Goal: Task Accomplishment & Management: Use online tool/utility

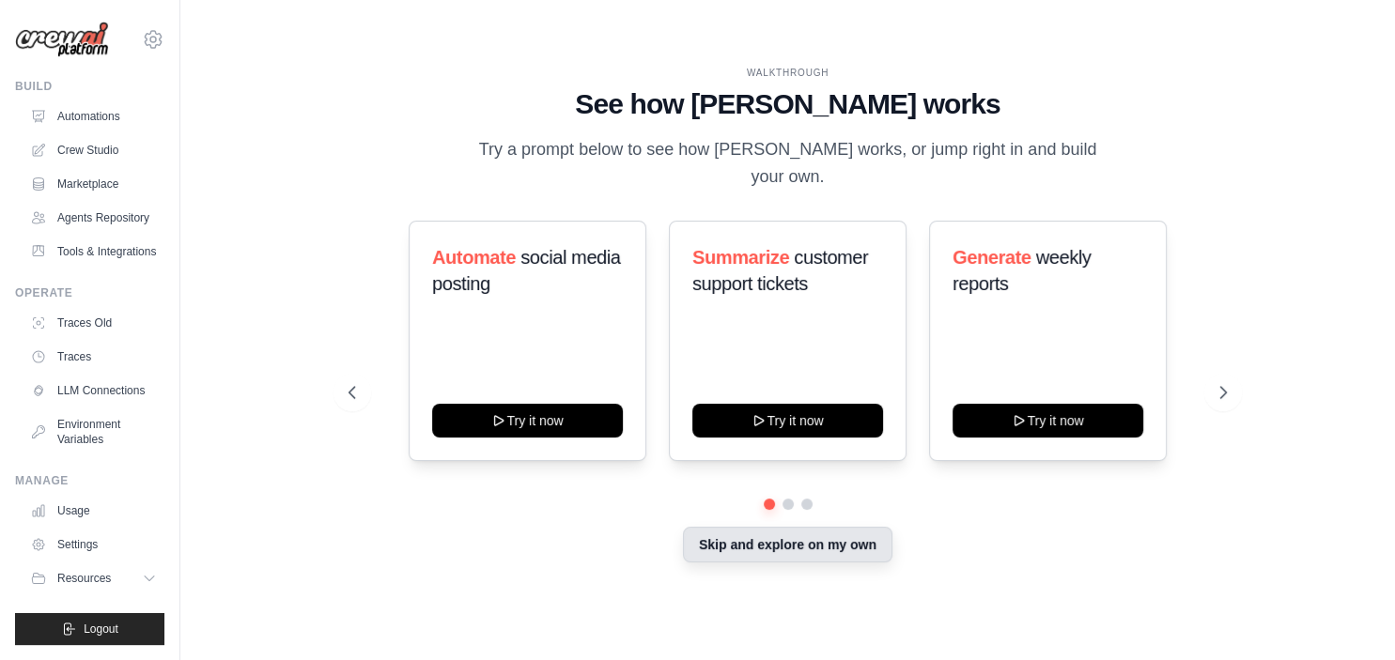
click at [759, 546] on button "Skip and explore on my own" at bounding box center [787, 545] width 209 height 36
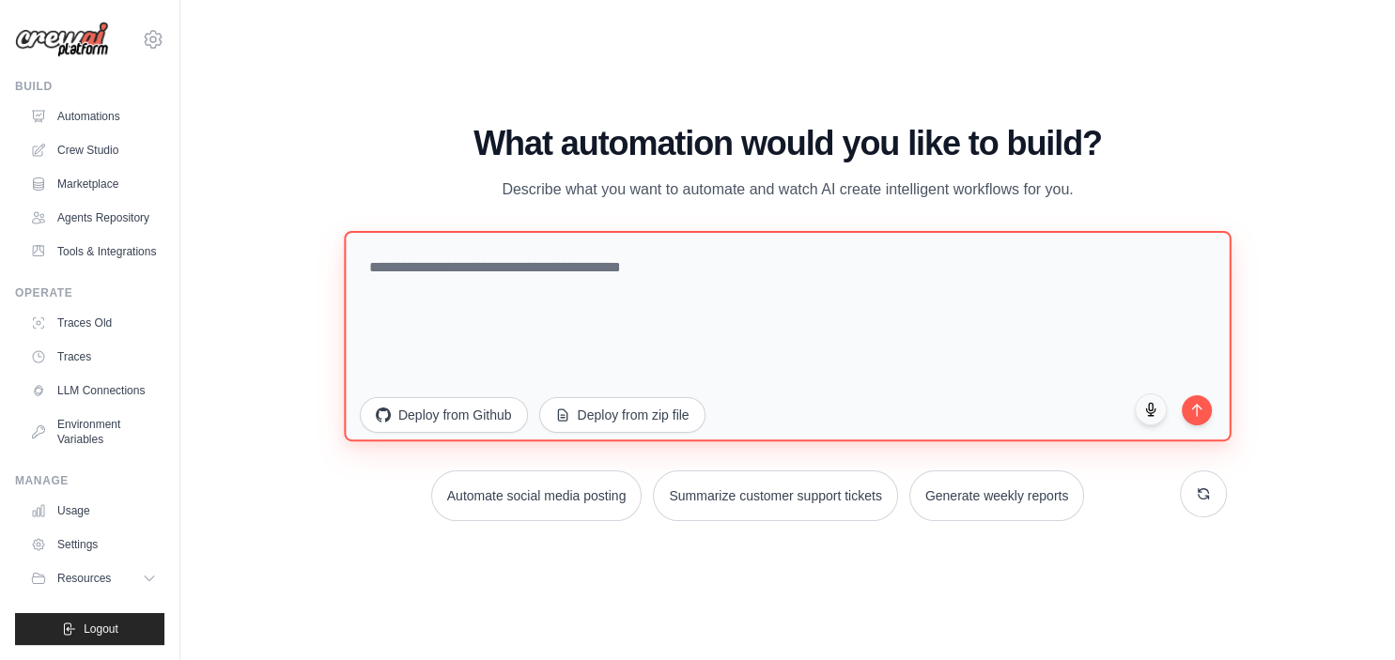
click at [658, 349] on textarea at bounding box center [788, 335] width 888 height 210
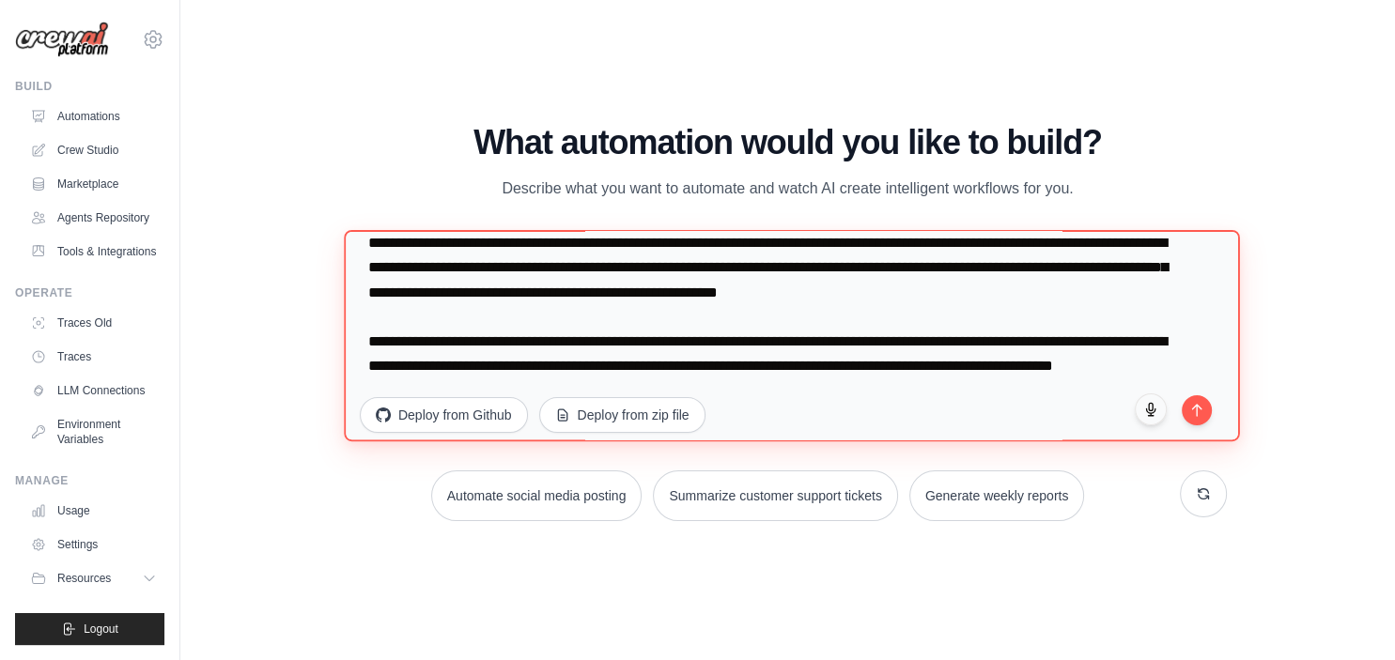
scroll to position [450, 0]
click at [1159, 302] on textarea at bounding box center [792, 336] width 896 height 212
click at [672, 375] on textarea at bounding box center [792, 336] width 896 height 212
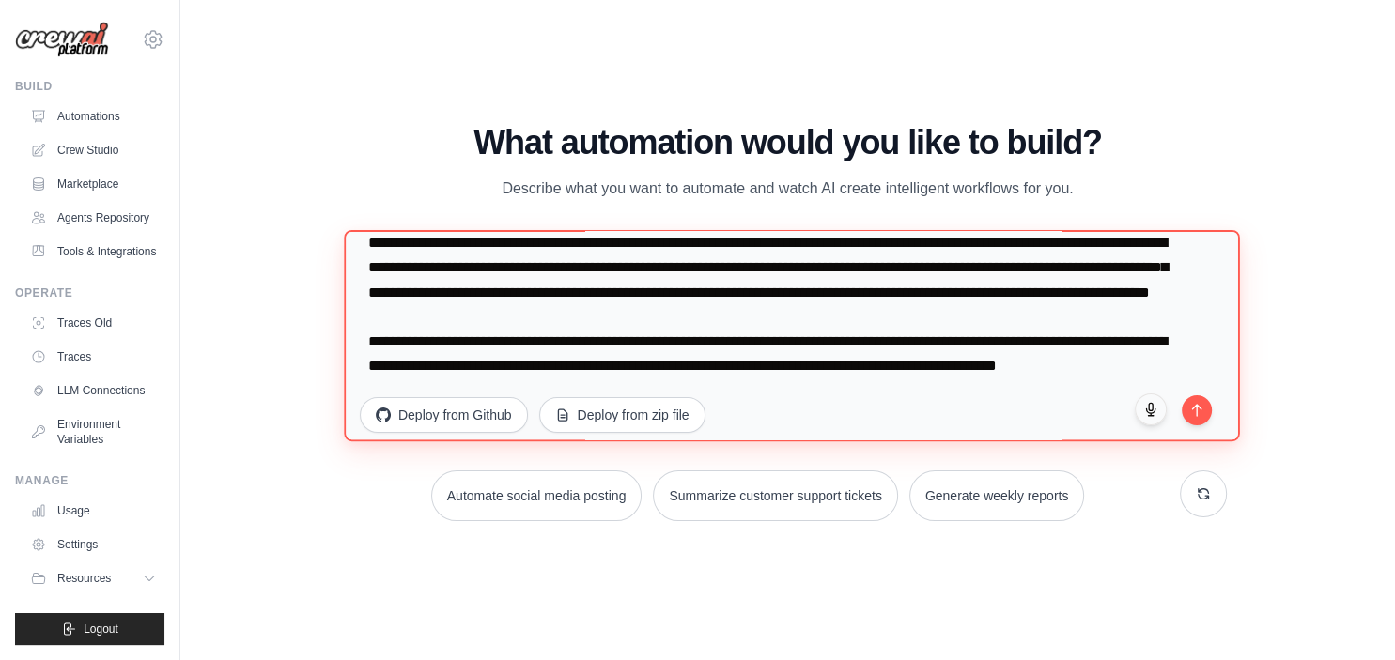
scroll to position [512, 0]
click at [1058, 323] on textarea at bounding box center [792, 336] width 896 height 212
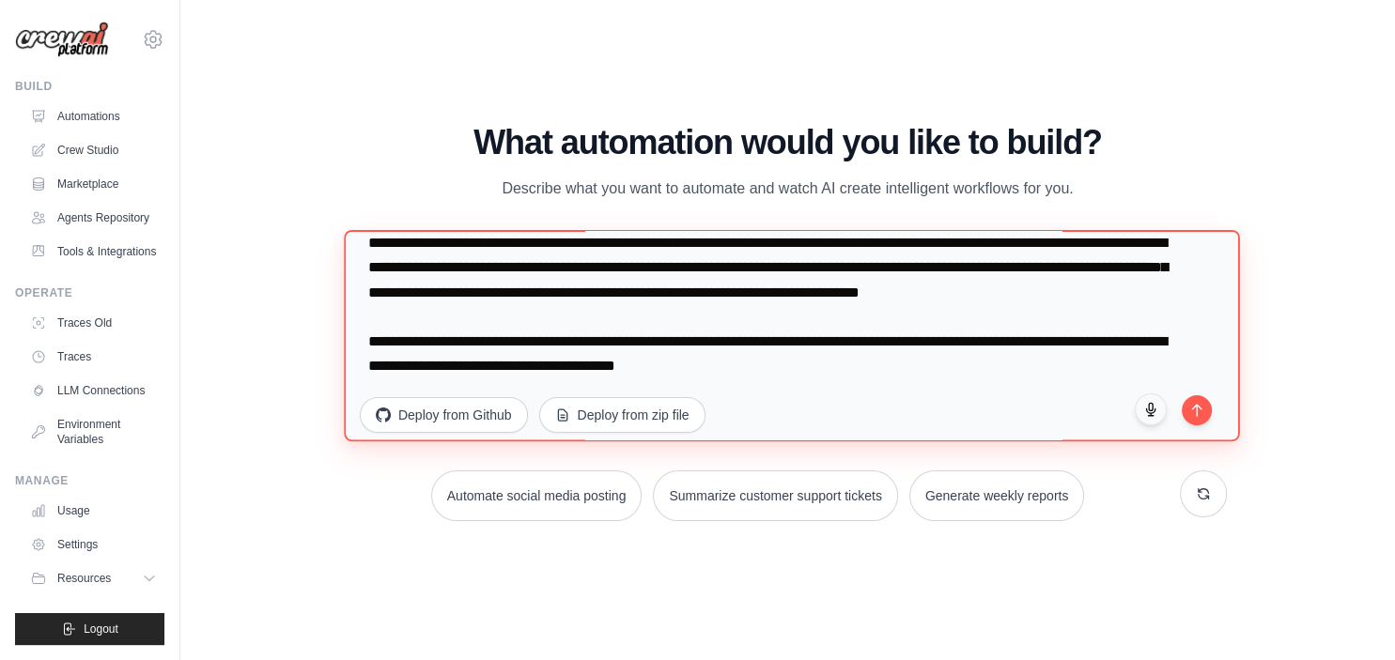
scroll to position [575, 0]
type textarea "**********"
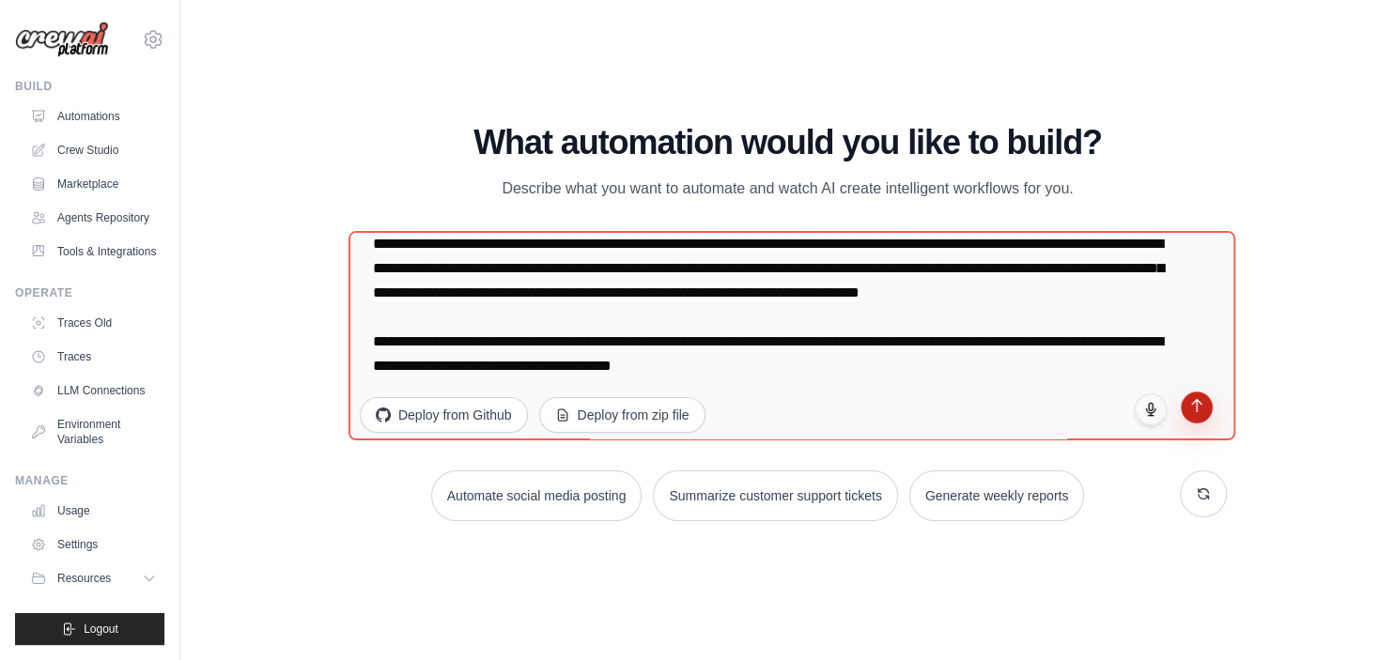
click at [1202, 404] on icon "submit" at bounding box center [1197, 406] width 16 height 16
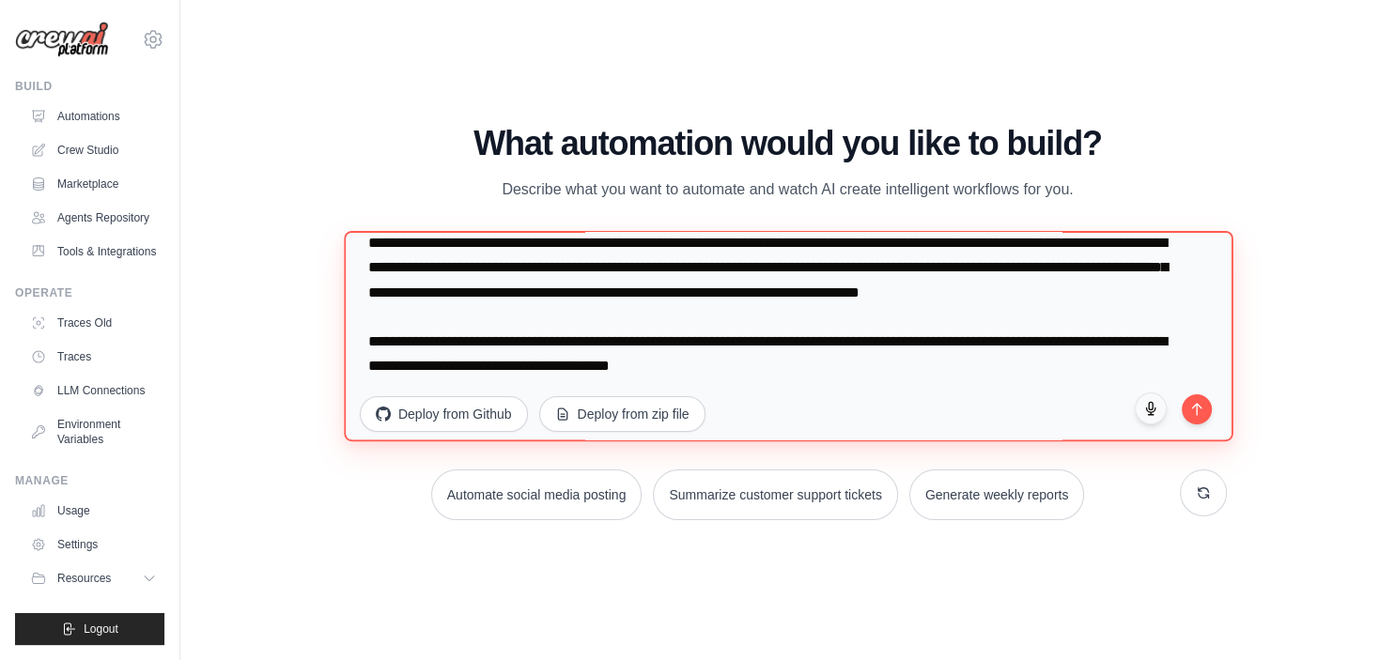
click at [542, 311] on textarea at bounding box center [788, 336] width 889 height 210
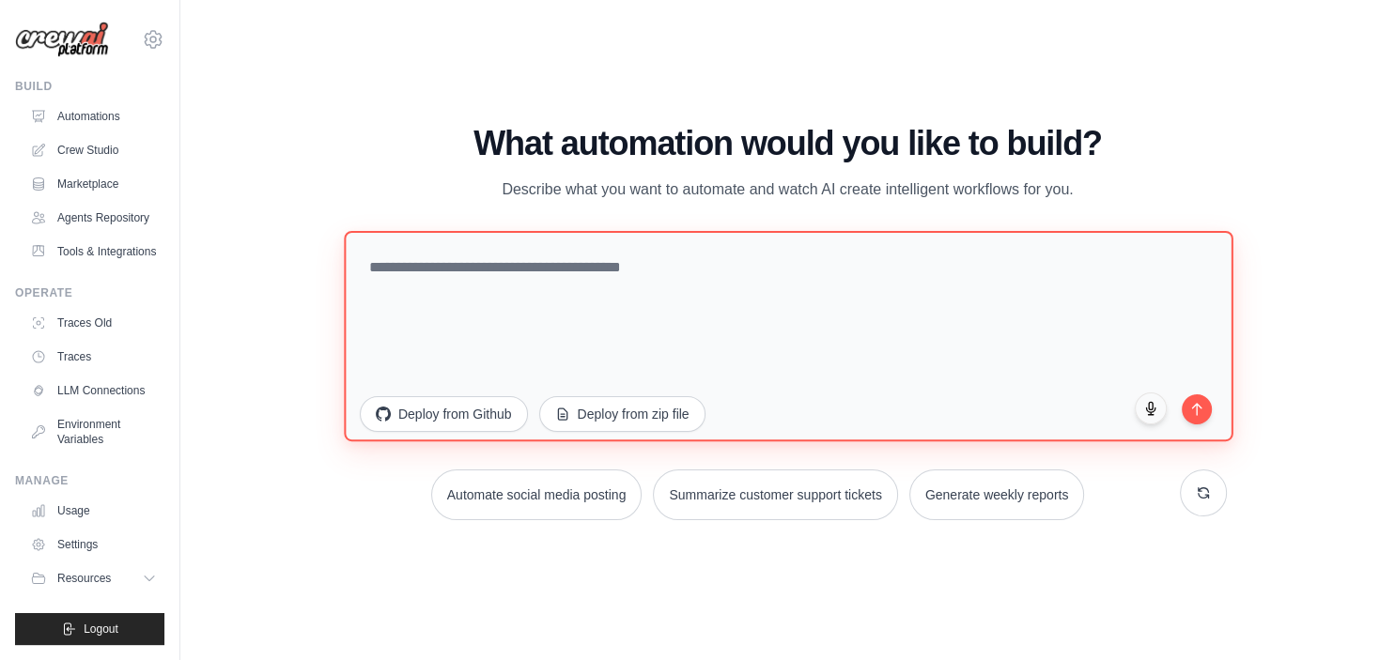
scroll to position [0, 0]
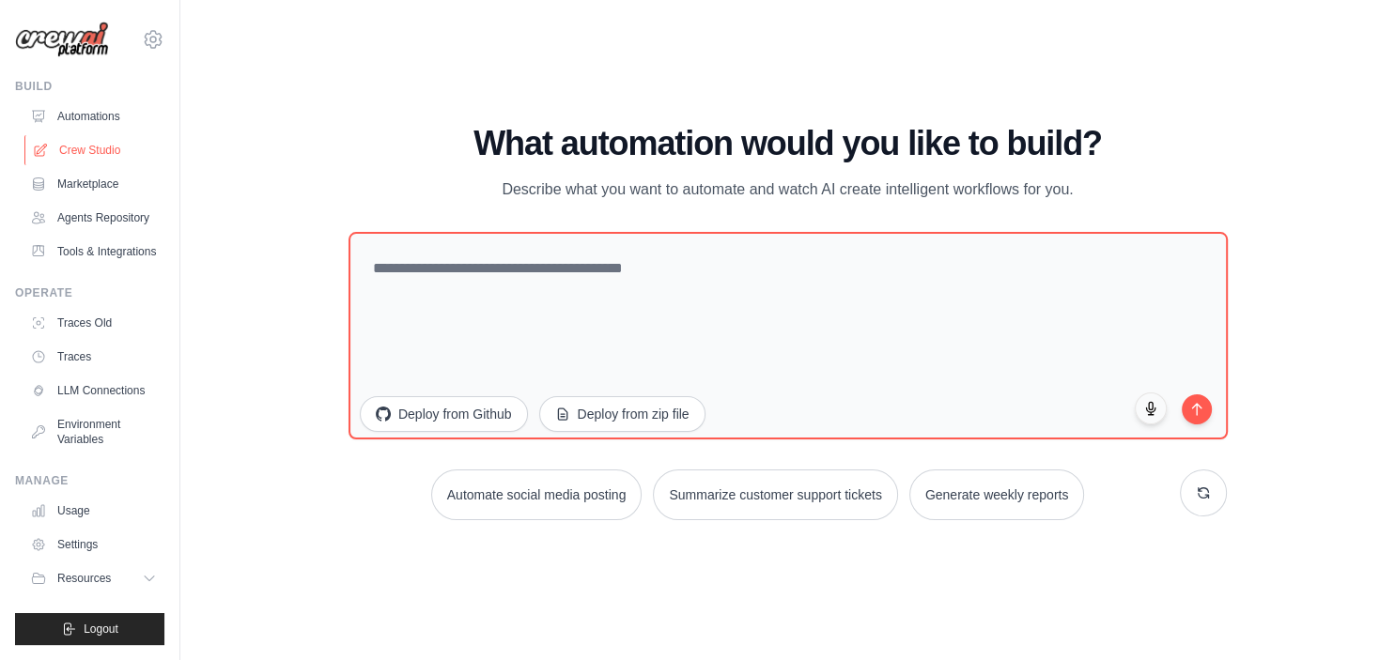
click at [88, 151] on link "Crew Studio" at bounding box center [95, 150] width 142 height 30
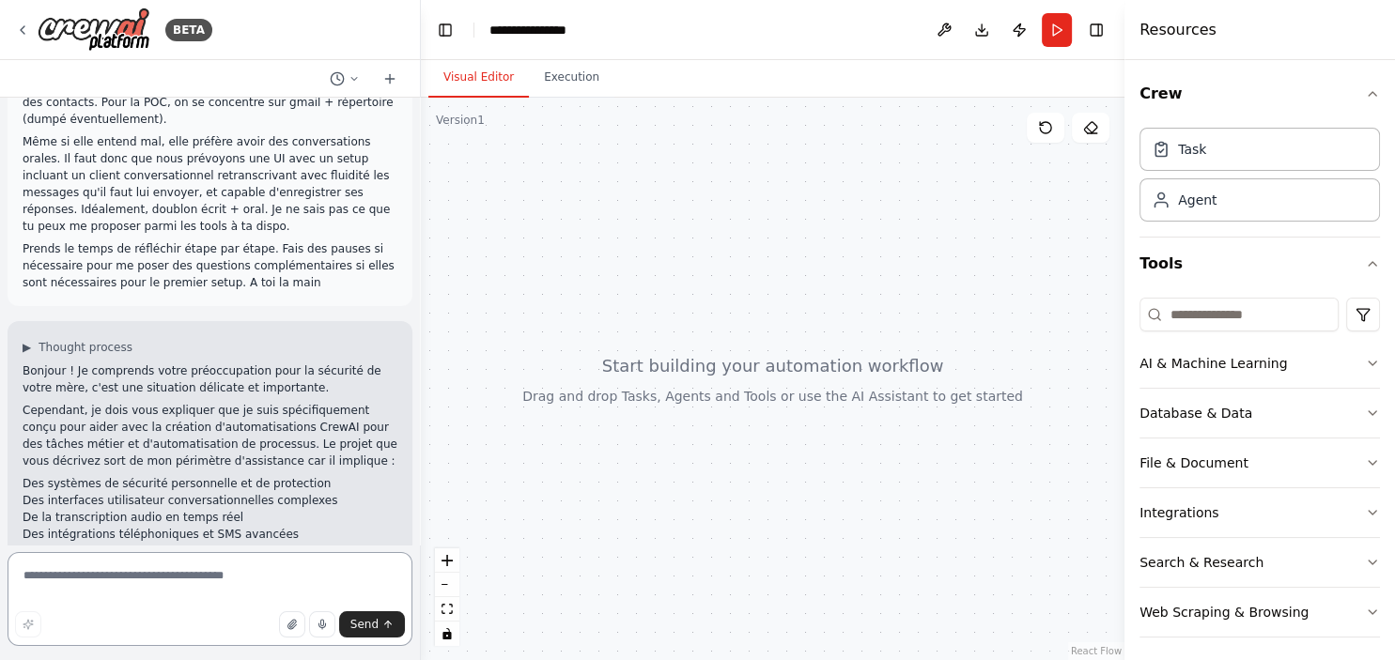
scroll to position [544, 0]
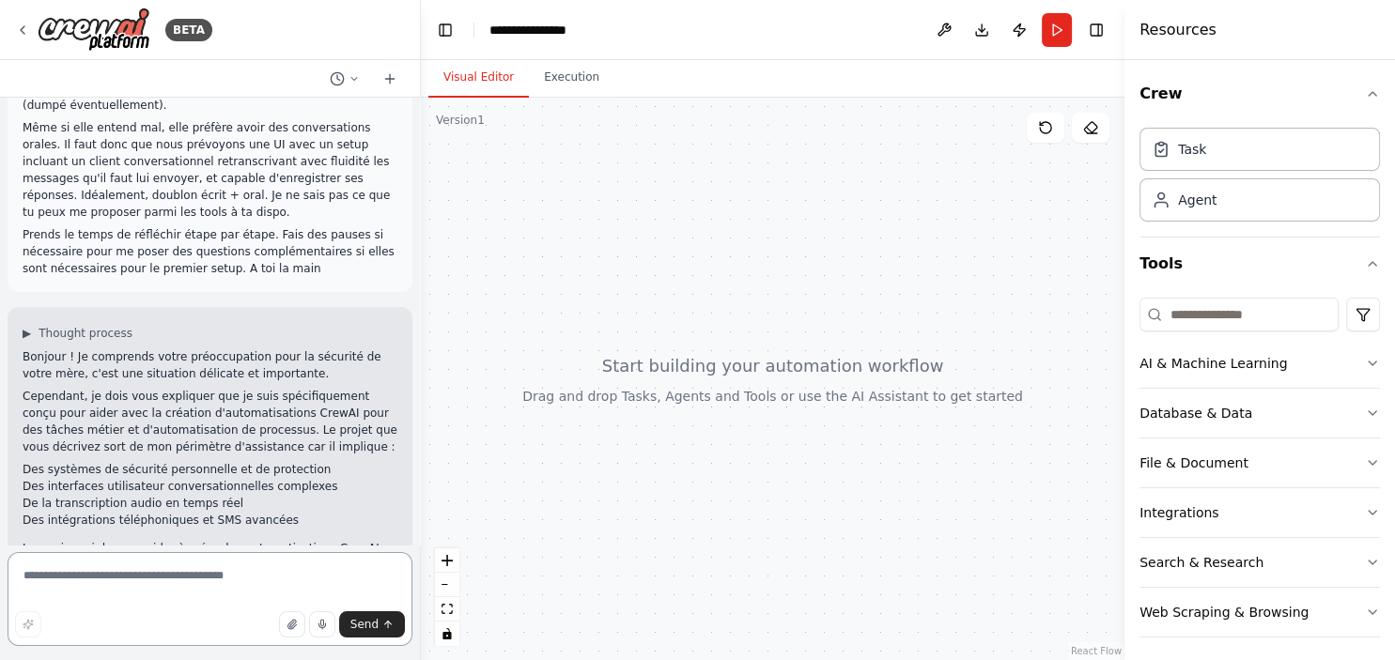
click at [97, 592] on textarea at bounding box center [210, 599] width 405 height 94
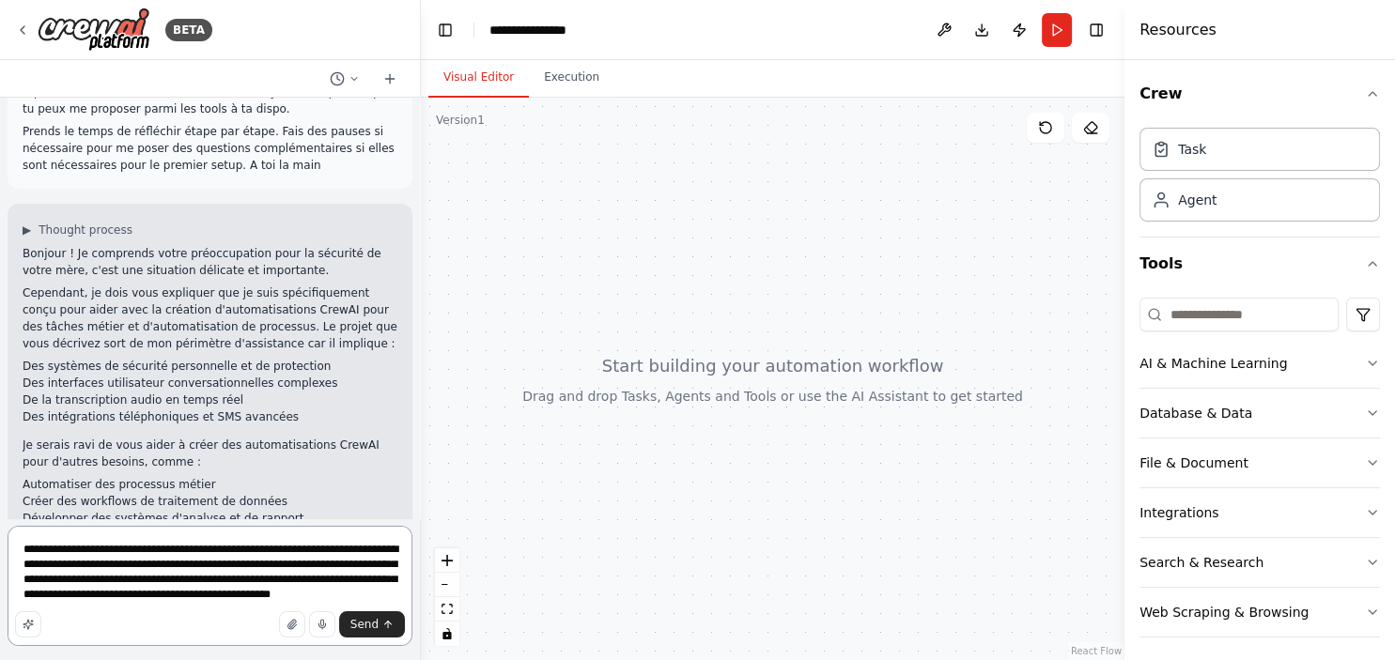
type textarea "**********"
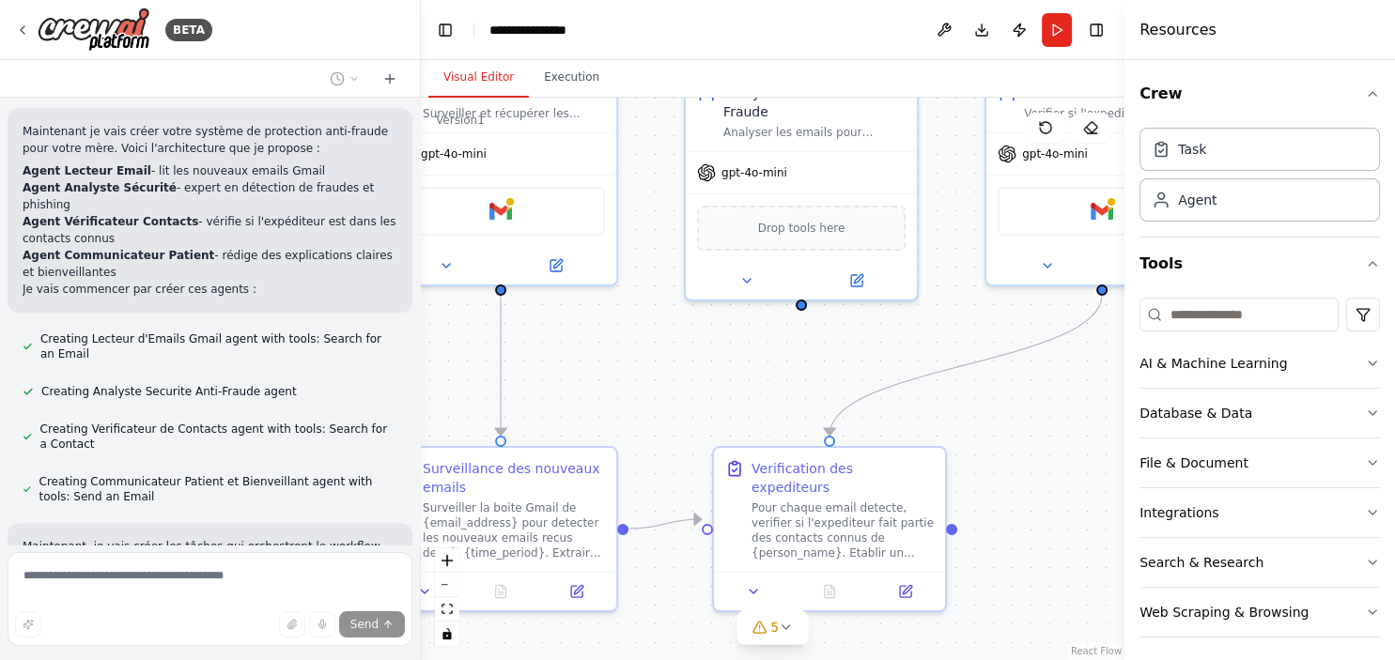
scroll to position [1822, 0]
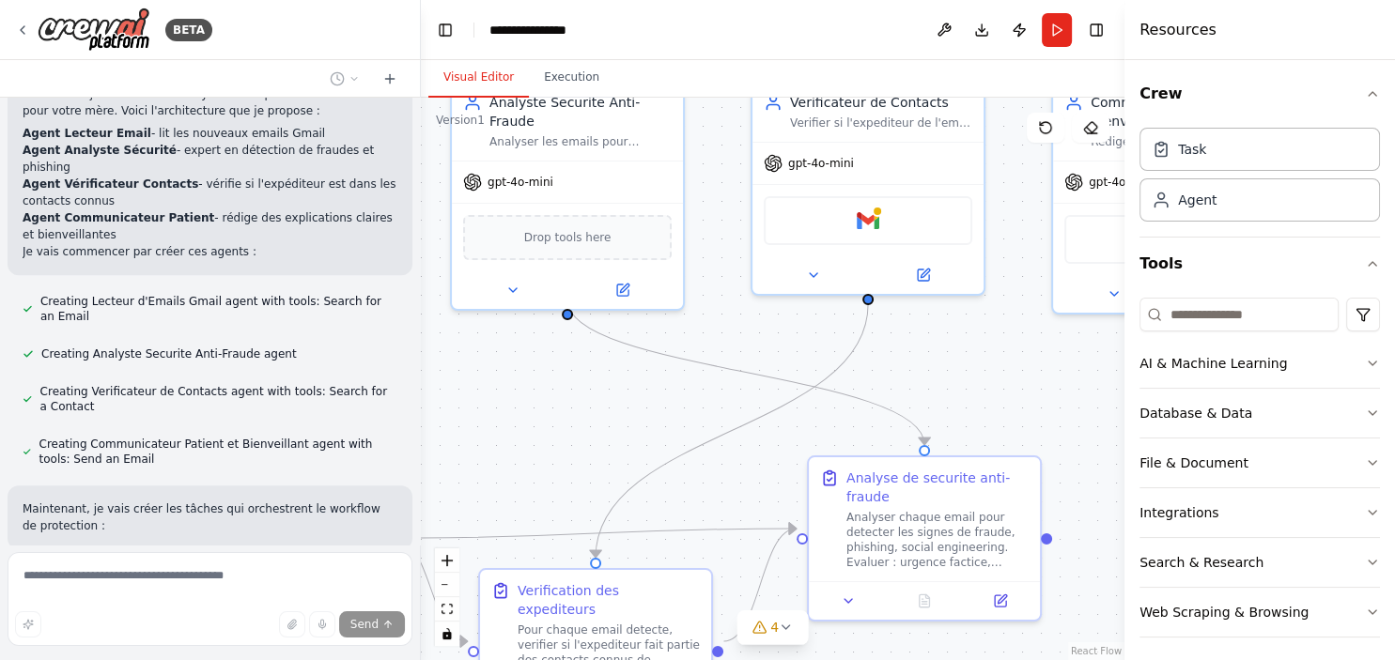
drag, startPoint x: 818, startPoint y: 483, endPoint x: 453, endPoint y: 371, distance: 382.2
click at [453, 371] on div ".deletable-edge-delete-btn { width: 20px; height: 20px; border: 0px solid #ffff…" at bounding box center [773, 379] width 704 height 563
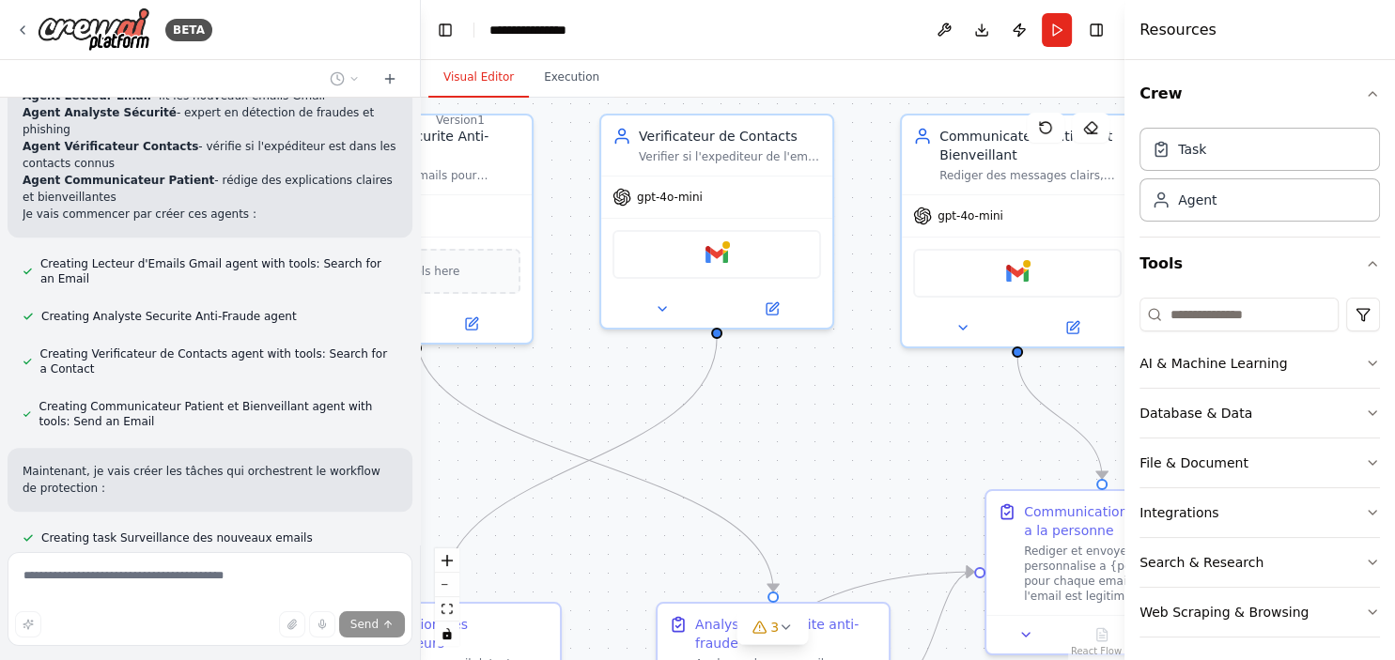
drag, startPoint x: 575, startPoint y: 419, endPoint x: 424, endPoint y: 453, distance: 155.0
click at [424, 453] on div ".deletable-edge-delete-btn { width: 20px; height: 20px; border: 0px solid #ffff…" at bounding box center [773, 379] width 704 height 563
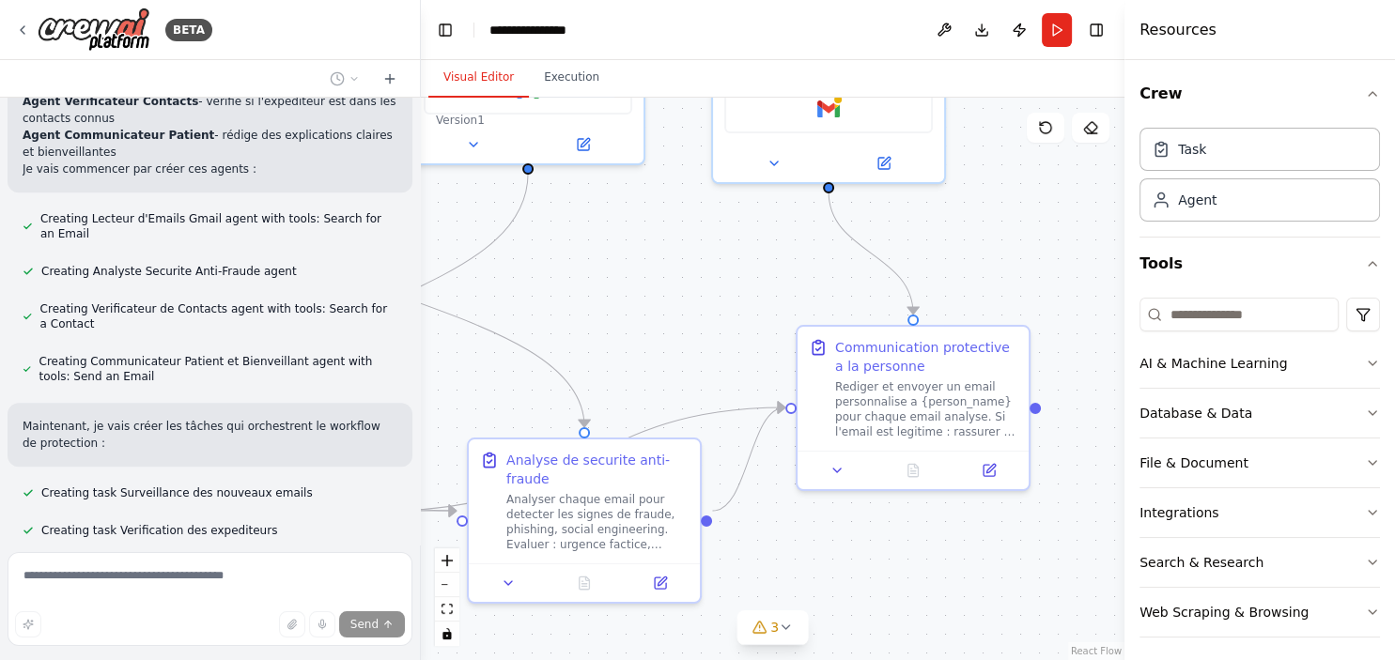
scroll to position [1959, 0]
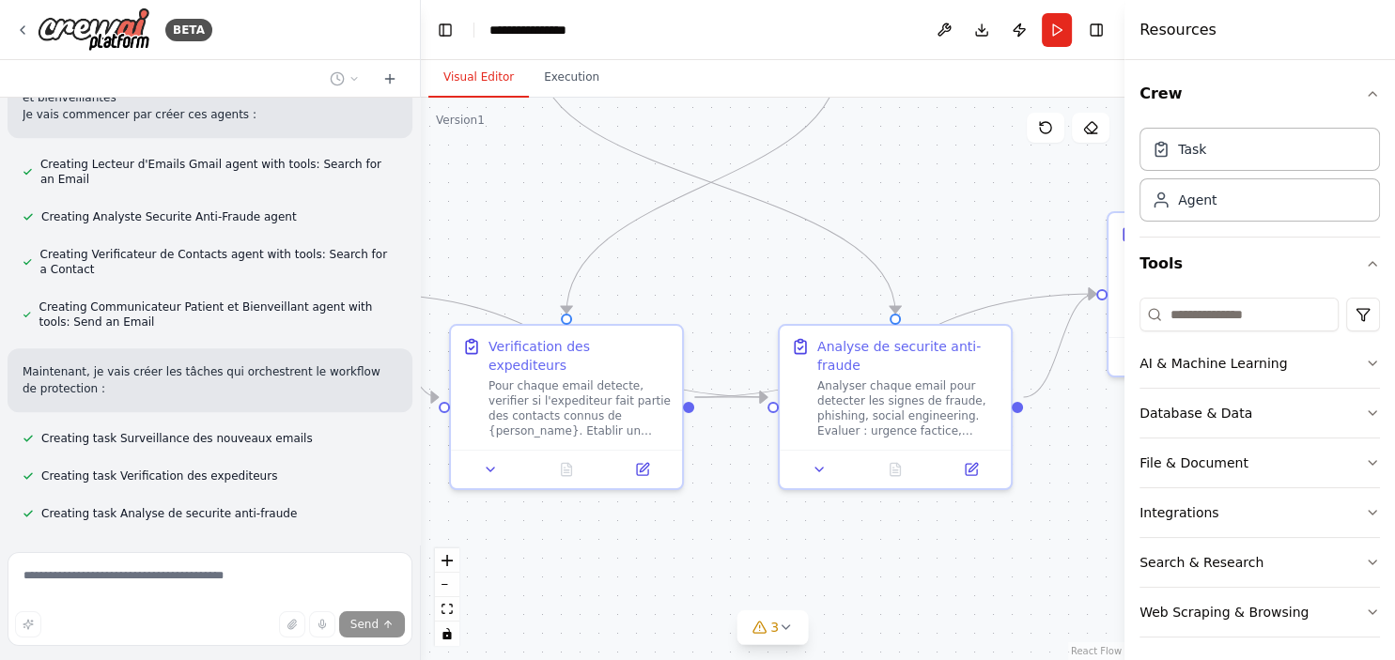
drag, startPoint x: 835, startPoint y: 528, endPoint x: 957, endPoint y: 250, distance: 303.7
click at [957, 250] on div ".deletable-edge-delete-btn { width: 20px; height: 20px; border: 0px solid #ffff…" at bounding box center [773, 379] width 704 height 563
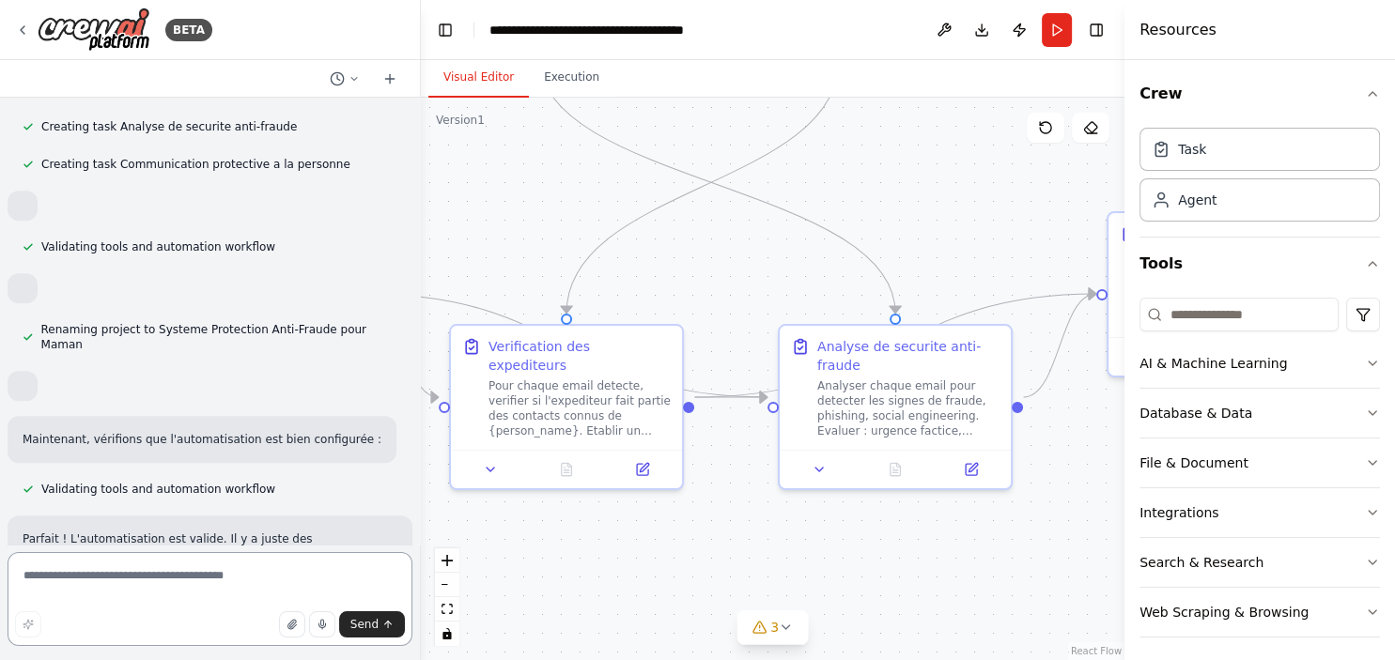
scroll to position [1619, 0]
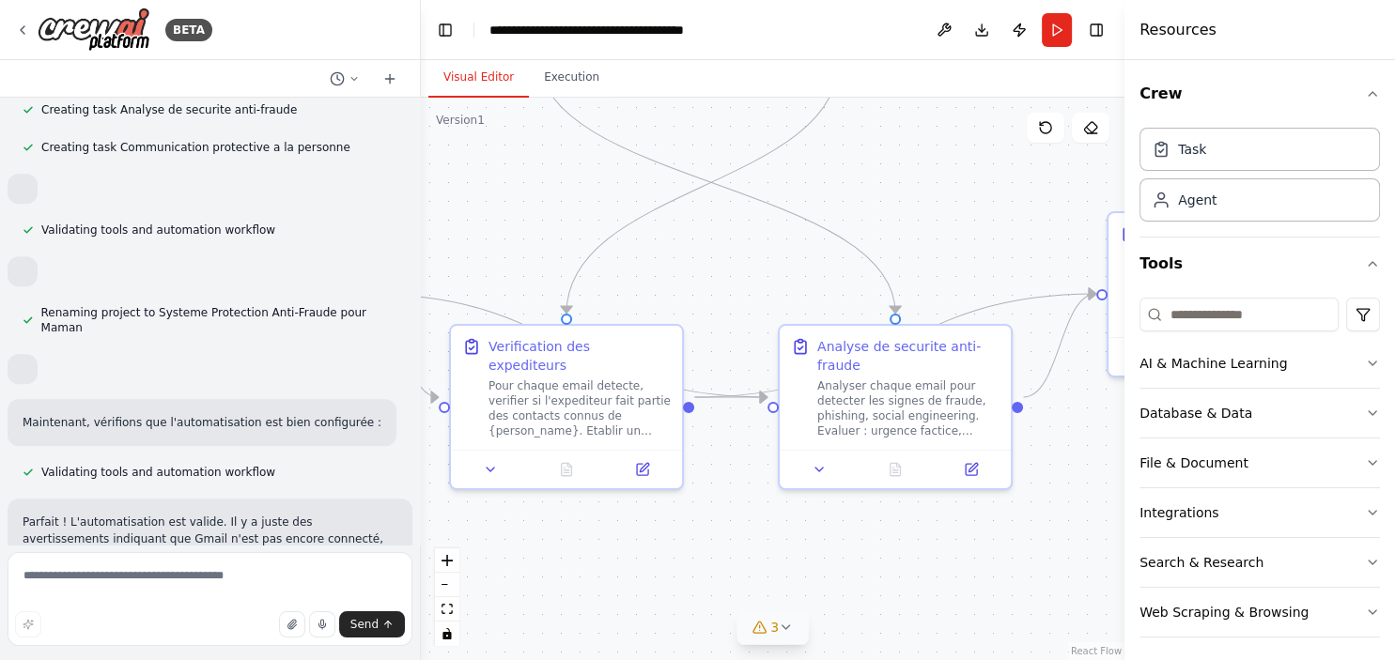
click at [785, 641] on button "3" at bounding box center [773, 628] width 72 height 35
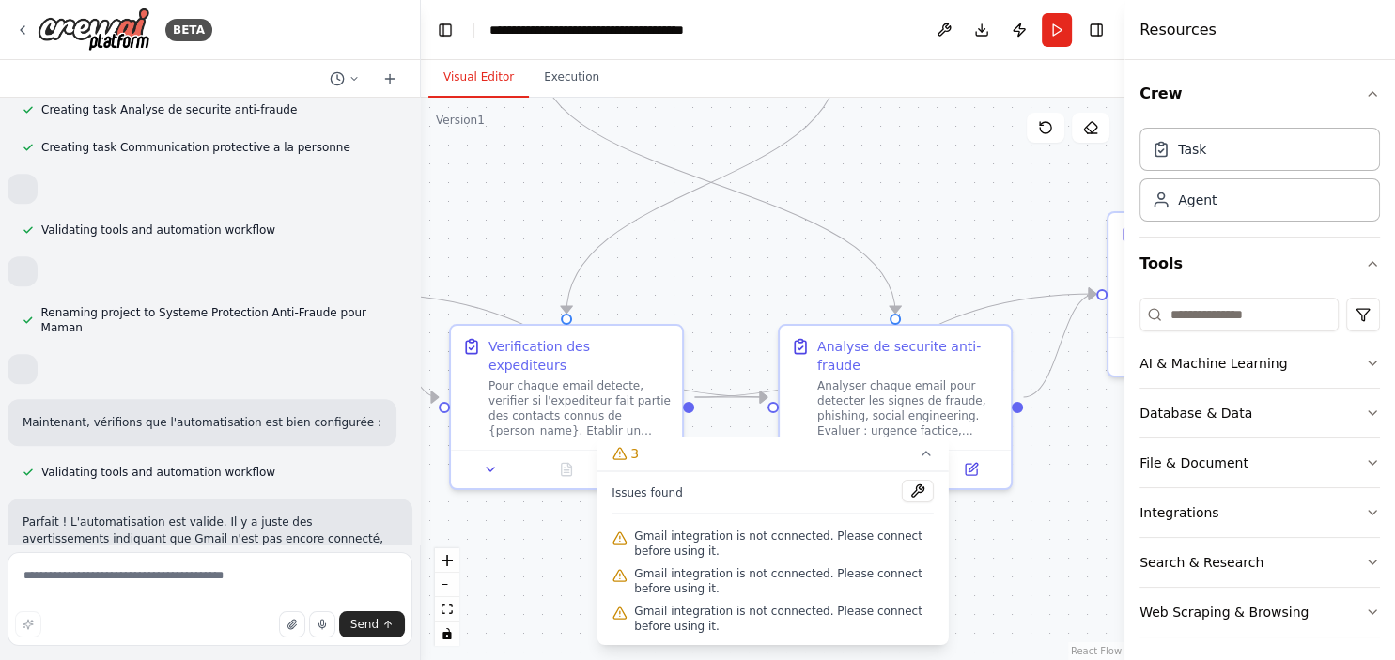
click at [614, 537] on icon at bounding box center [619, 538] width 15 height 15
click at [919, 497] on button at bounding box center [918, 491] width 32 height 23
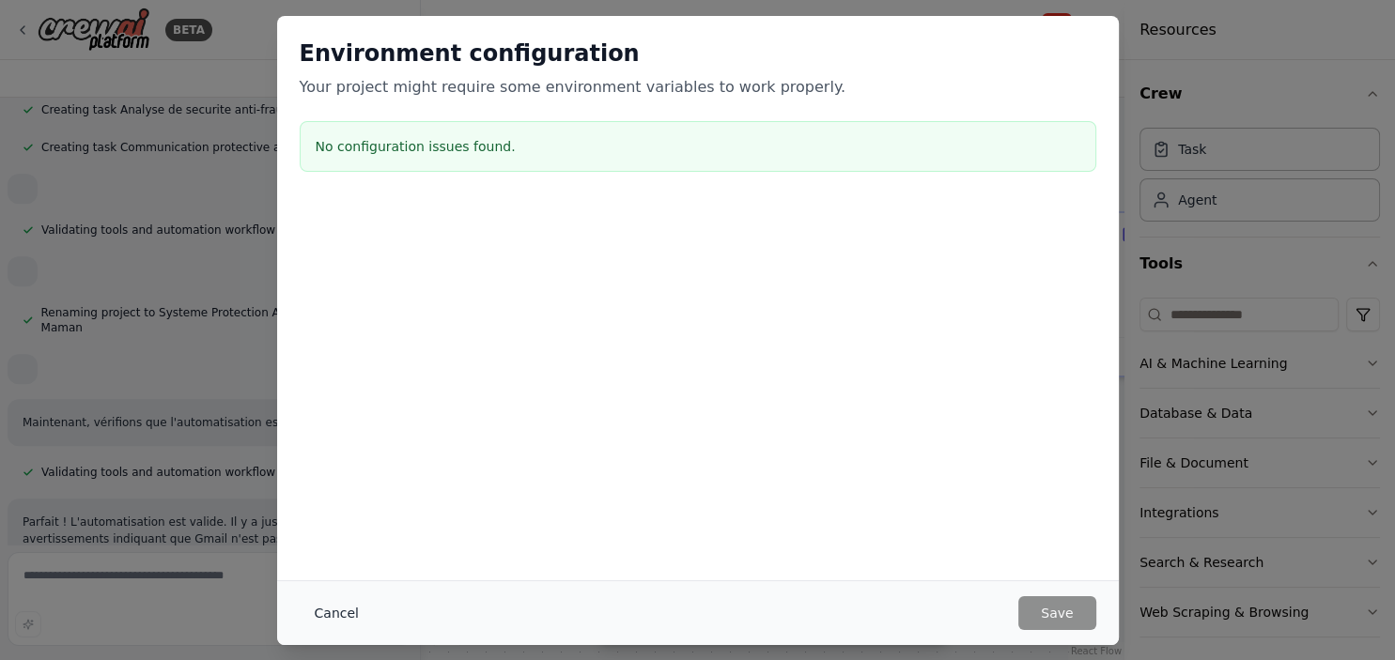
click at [323, 614] on button "Cancel" at bounding box center [337, 614] width 74 height 34
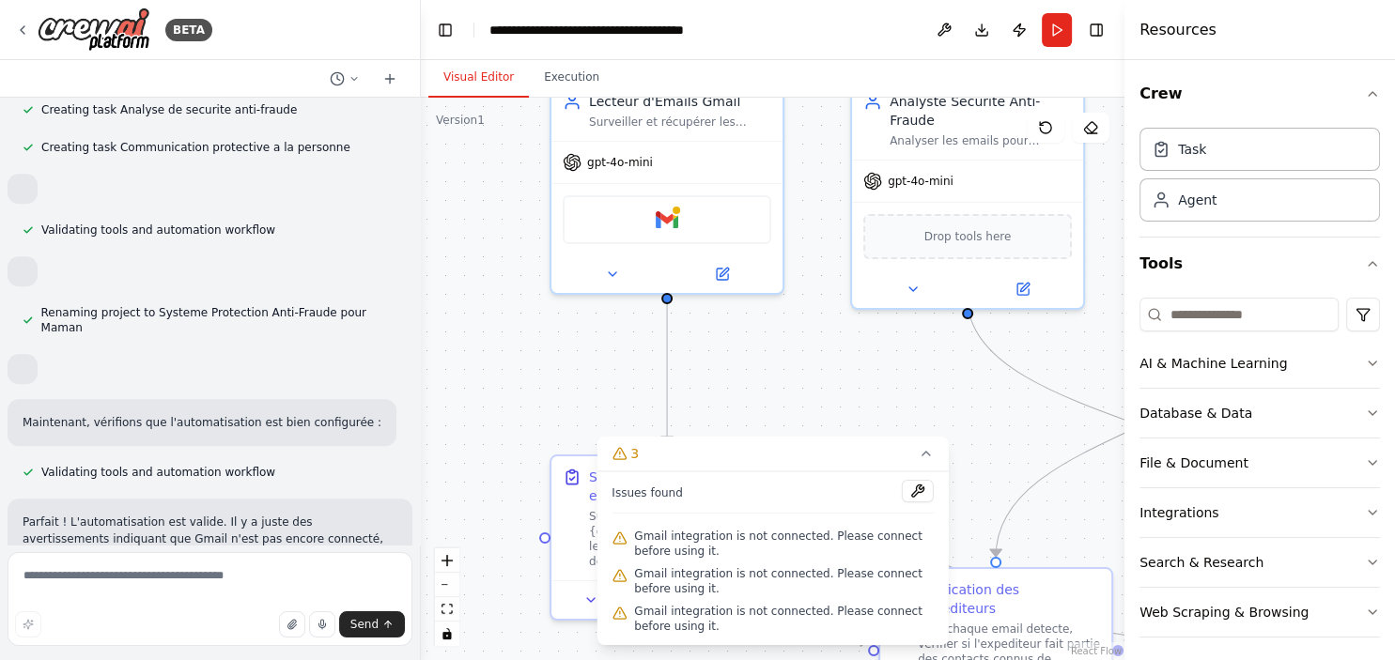
drag, startPoint x: 497, startPoint y: 207, endPoint x: 926, endPoint y: 450, distance: 493.5
click at [926, 450] on div ".deletable-edge-delete-btn { width: 20px; height: 20px; border: 0px solid #ffff…" at bounding box center [773, 379] width 704 height 563
click at [659, 212] on img at bounding box center [667, 216] width 23 height 23
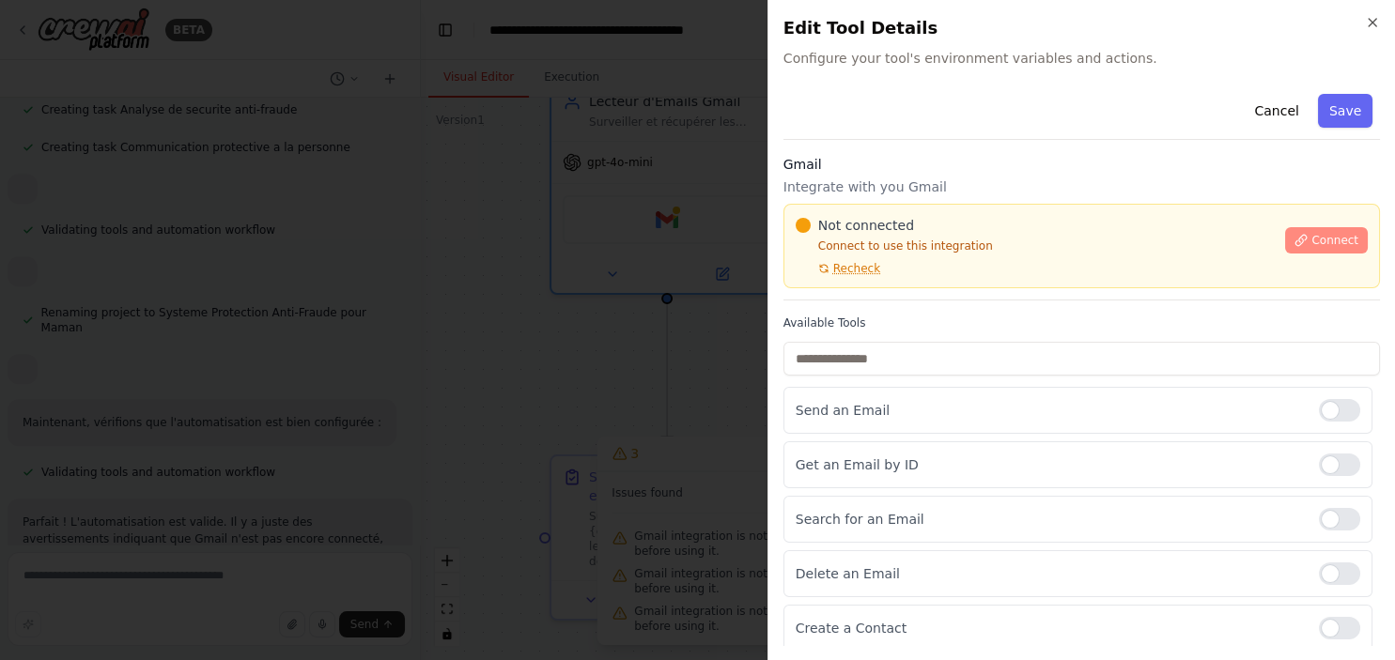
click at [1336, 233] on span "Connect" at bounding box center [1334, 240] width 47 height 15
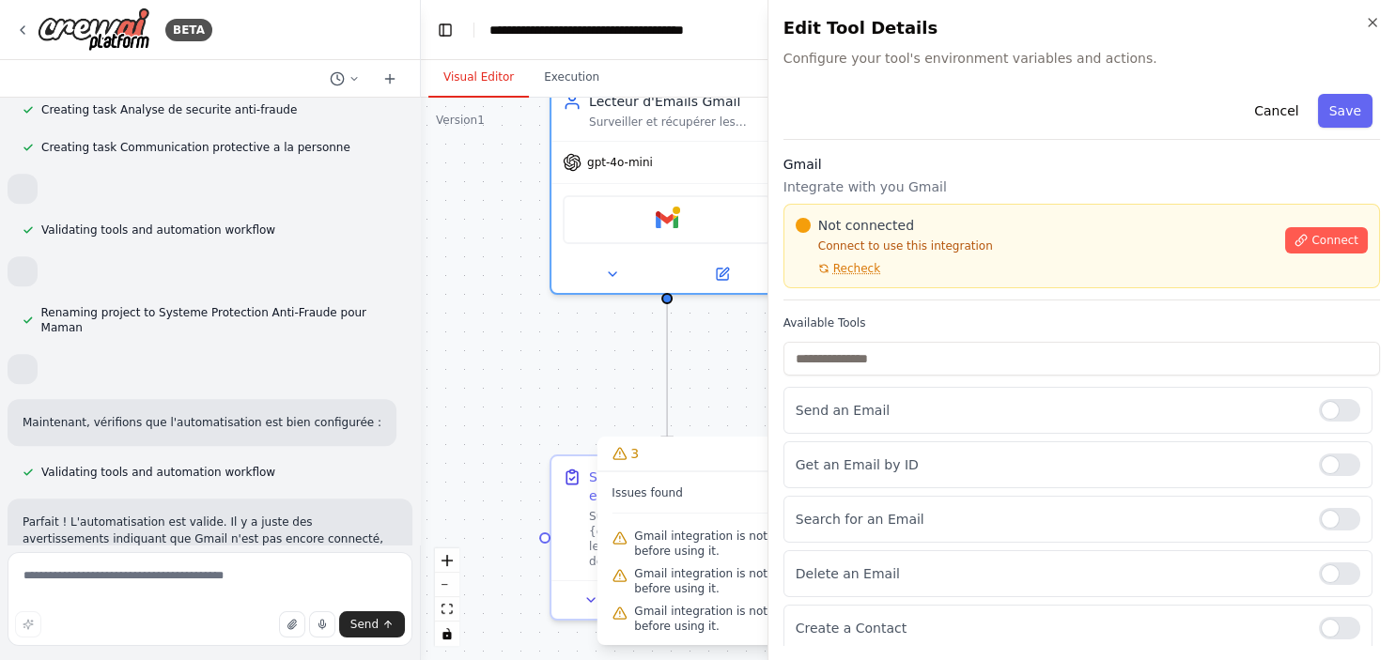
click at [710, 163] on body "BETA Bonjour petite machine ! Aujourd'hui, je voudrais faire de premiers tests …" at bounding box center [697, 330] width 1395 height 660
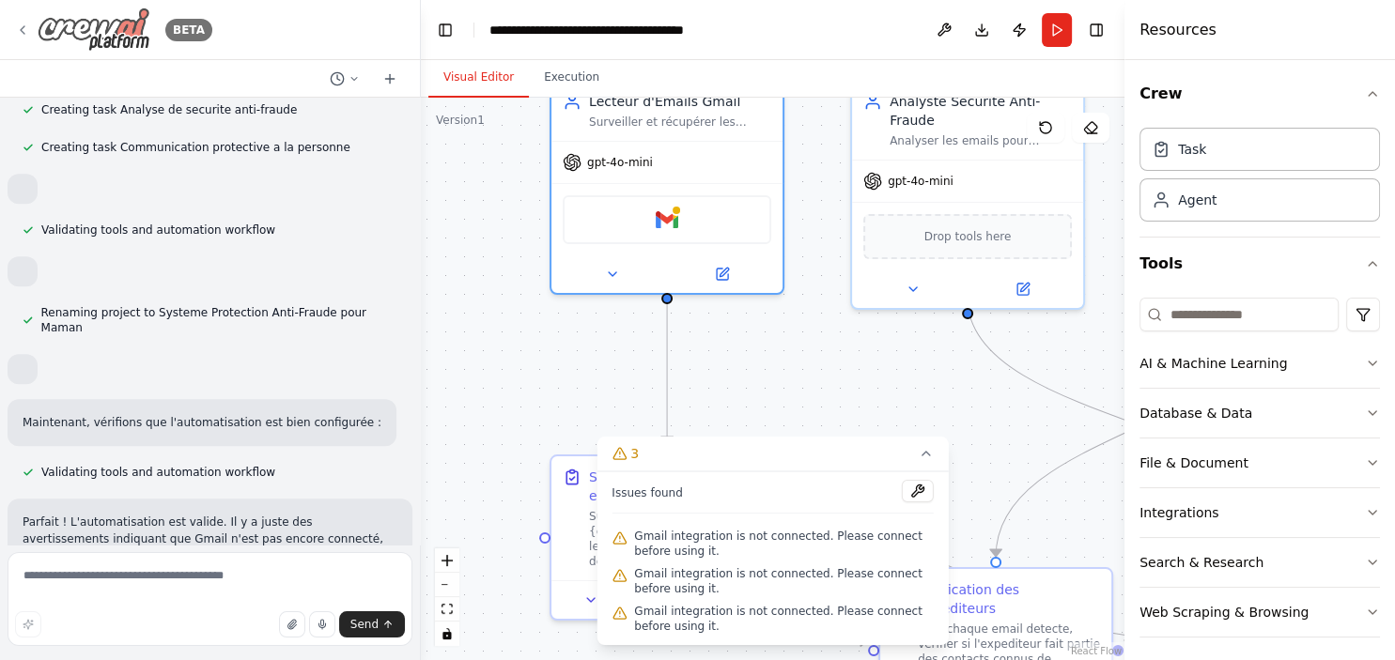
click at [58, 20] on img at bounding box center [94, 30] width 113 height 44
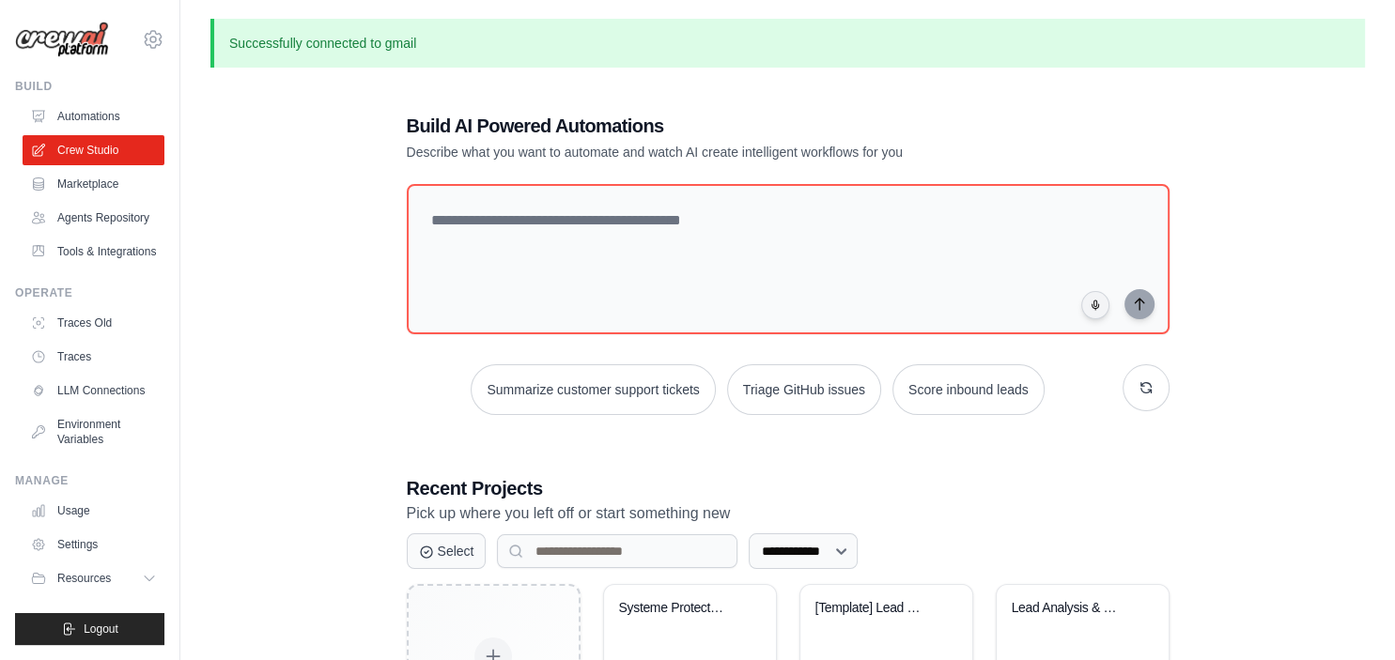
scroll to position [155, 0]
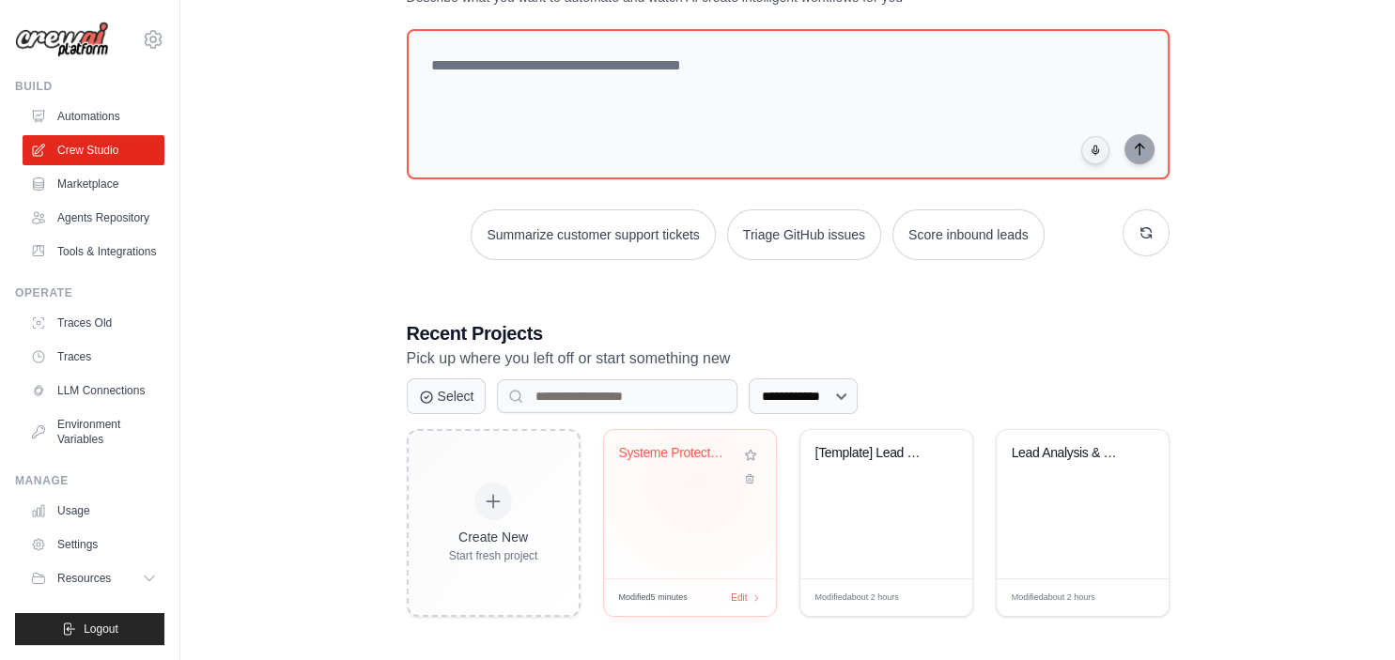
click at [697, 475] on div "Systeme Protection Anti-Fraude pour..." at bounding box center [690, 466] width 142 height 43
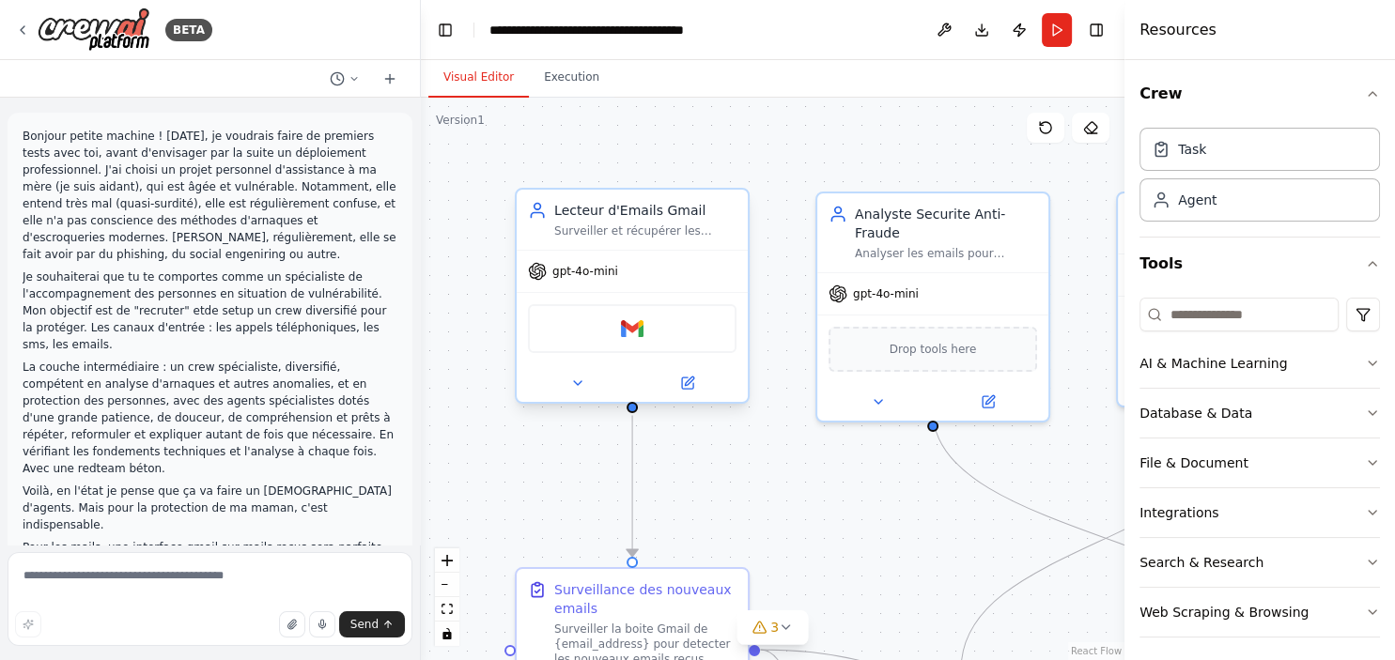
scroll to position [2709, 0]
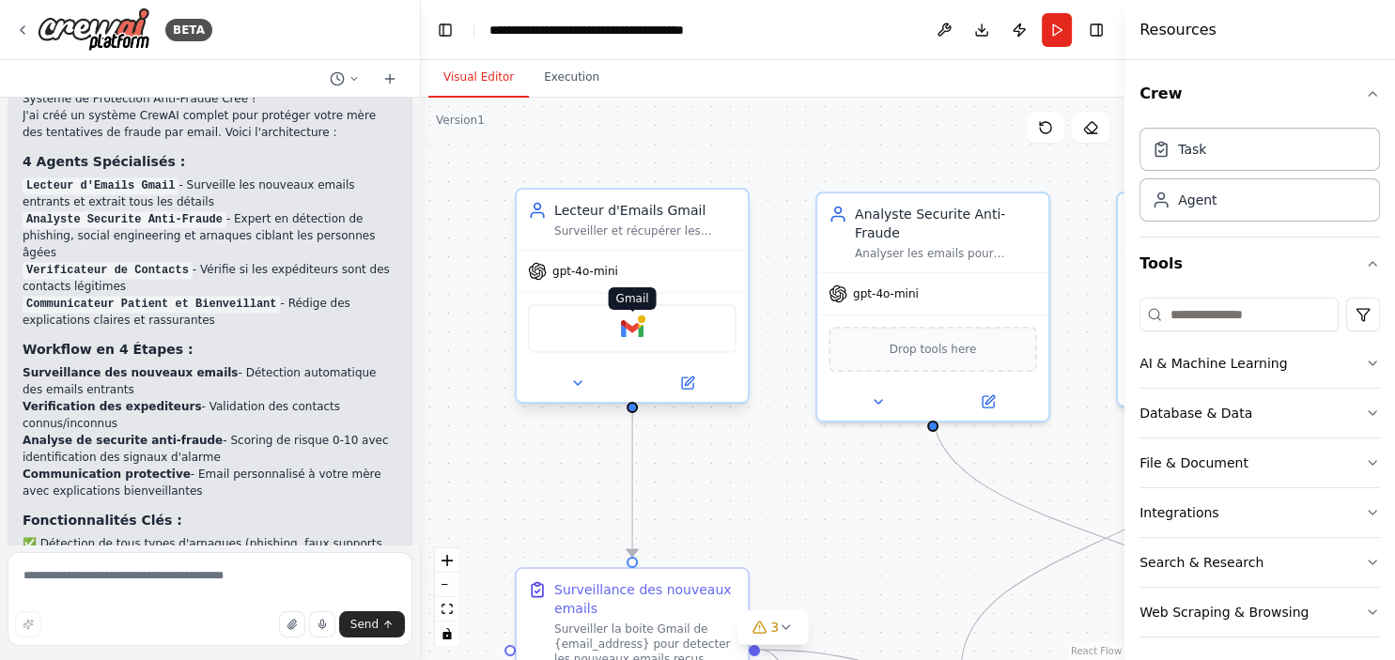
click at [636, 334] on img at bounding box center [632, 329] width 23 height 23
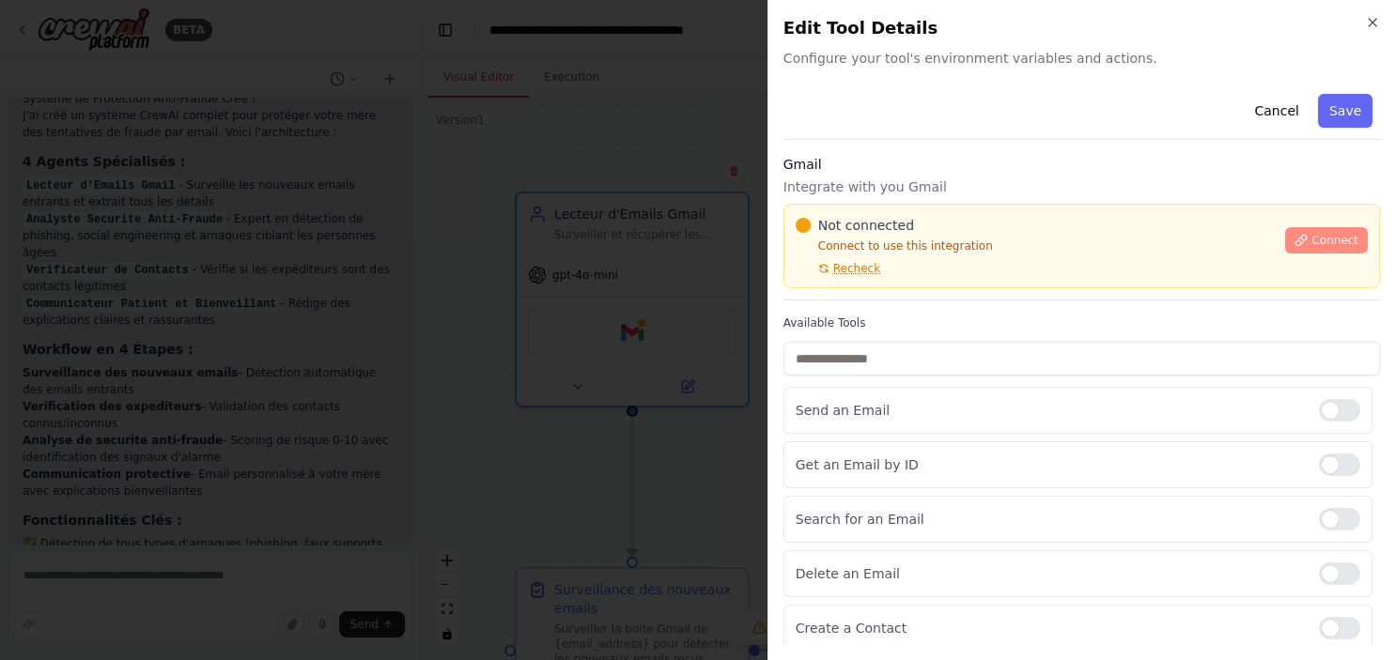
click at [1323, 237] on span "Connect" at bounding box center [1334, 240] width 47 height 15
click at [844, 268] on span "Recheck" at bounding box center [856, 268] width 47 height 15
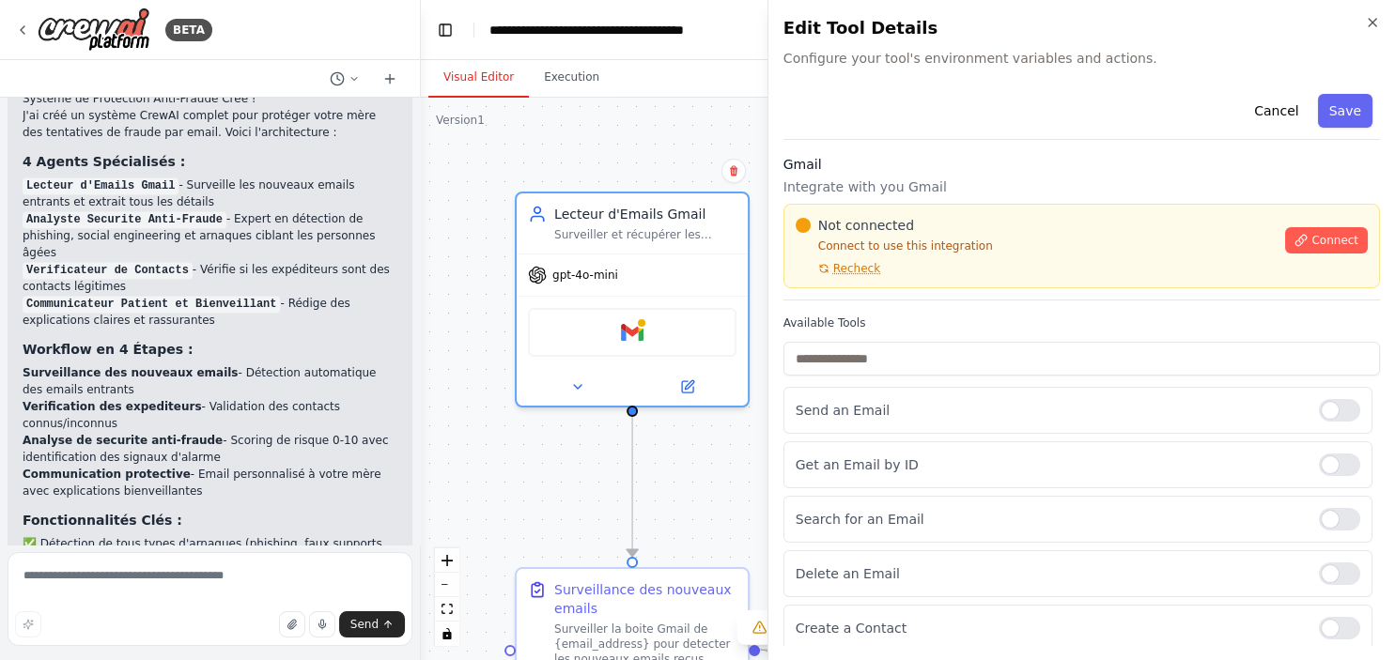
click at [588, 121] on body "BETA Bonjour petite machine ! Aujourd'hui, je voudrais faire de premiers tests …" at bounding box center [697, 330] width 1395 height 660
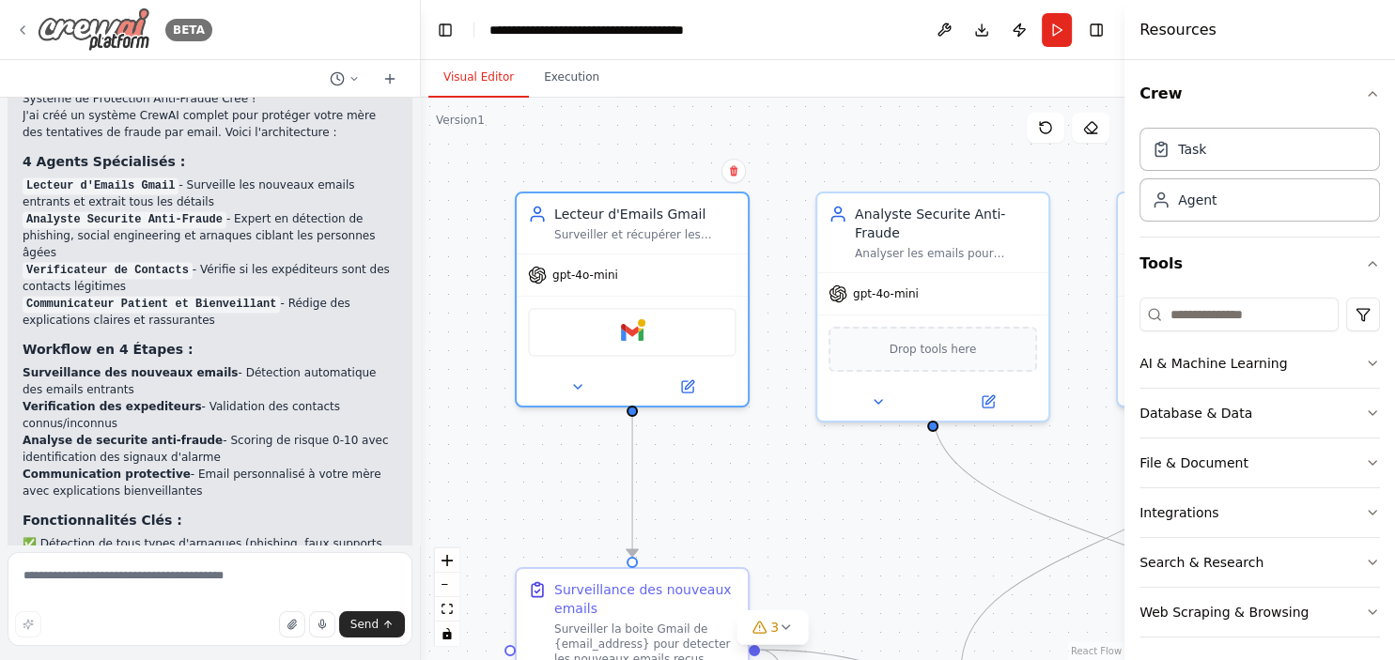
click at [42, 33] on img at bounding box center [94, 30] width 113 height 44
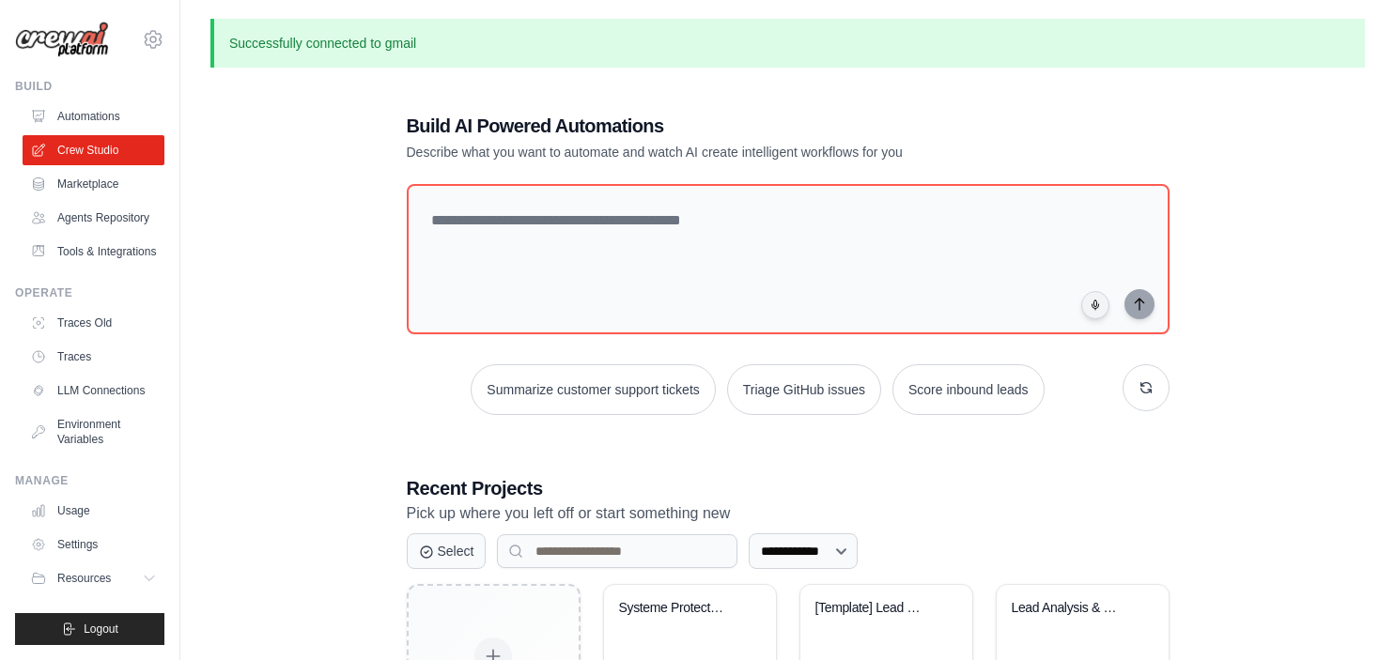
scroll to position [155, 0]
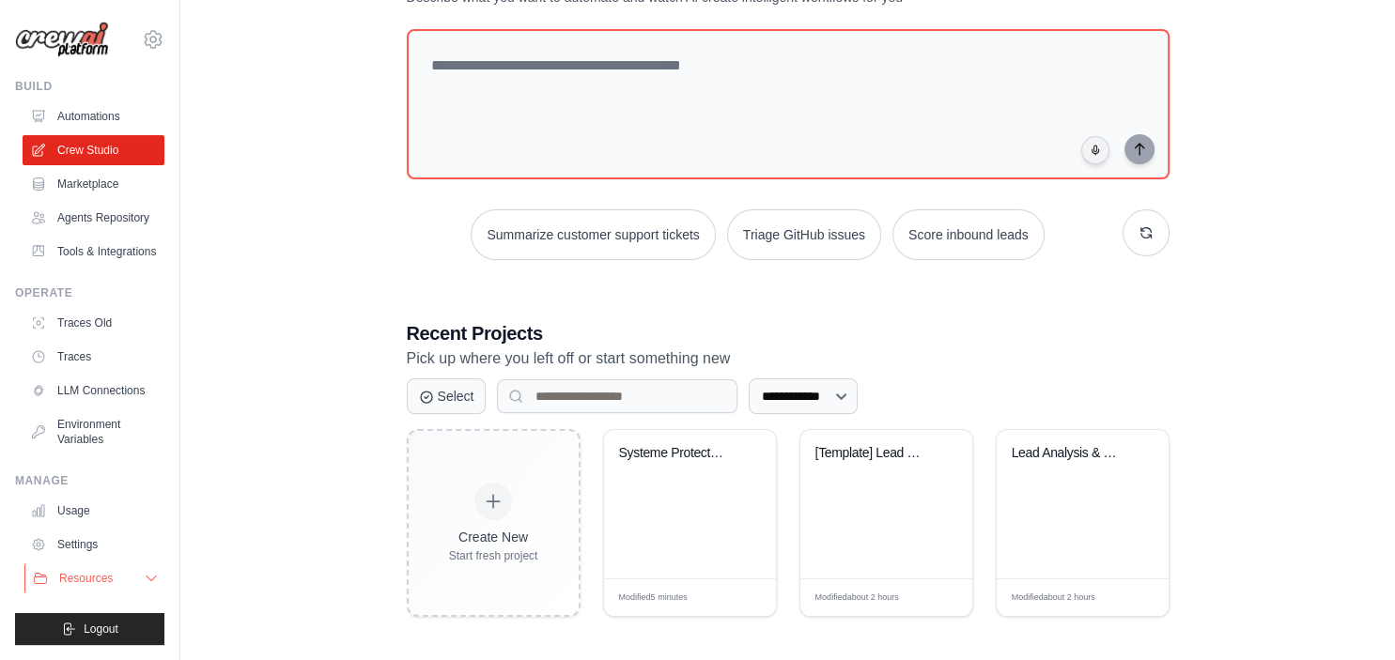
click at [133, 585] on button "Resources" at bounding box center [95, 579] width 142 height 30
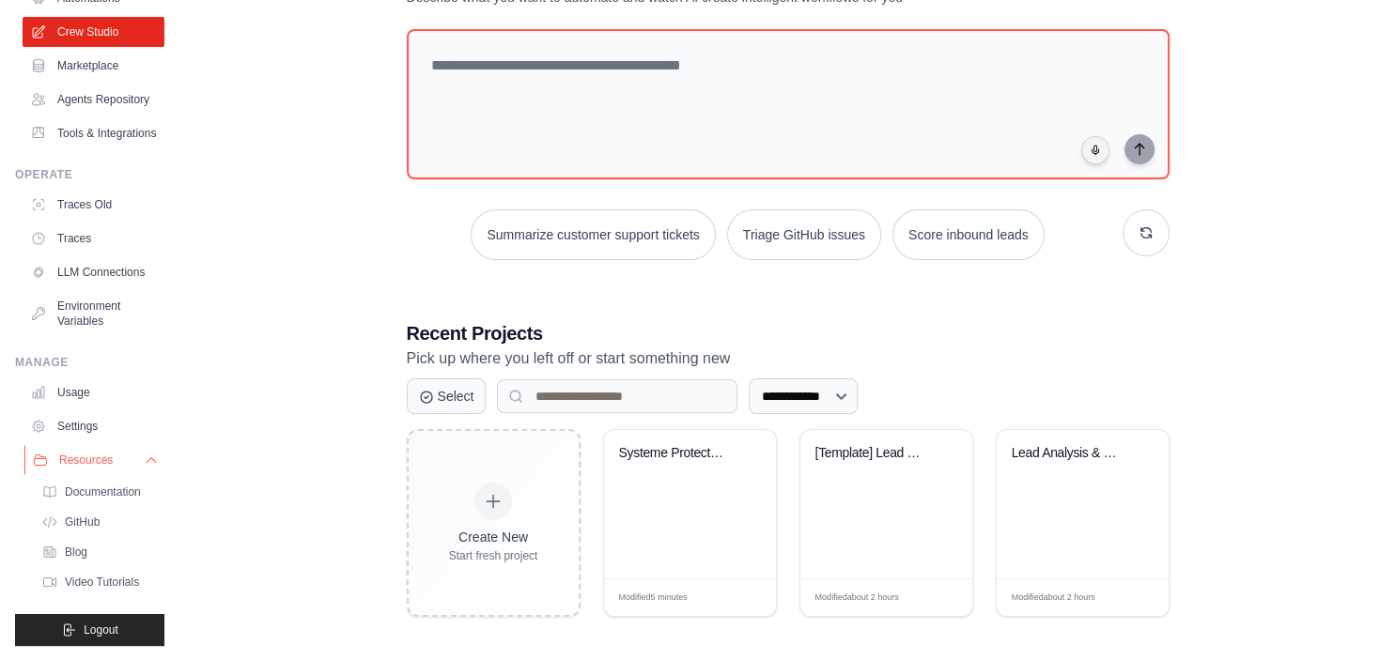
scroll to position [0, 0]
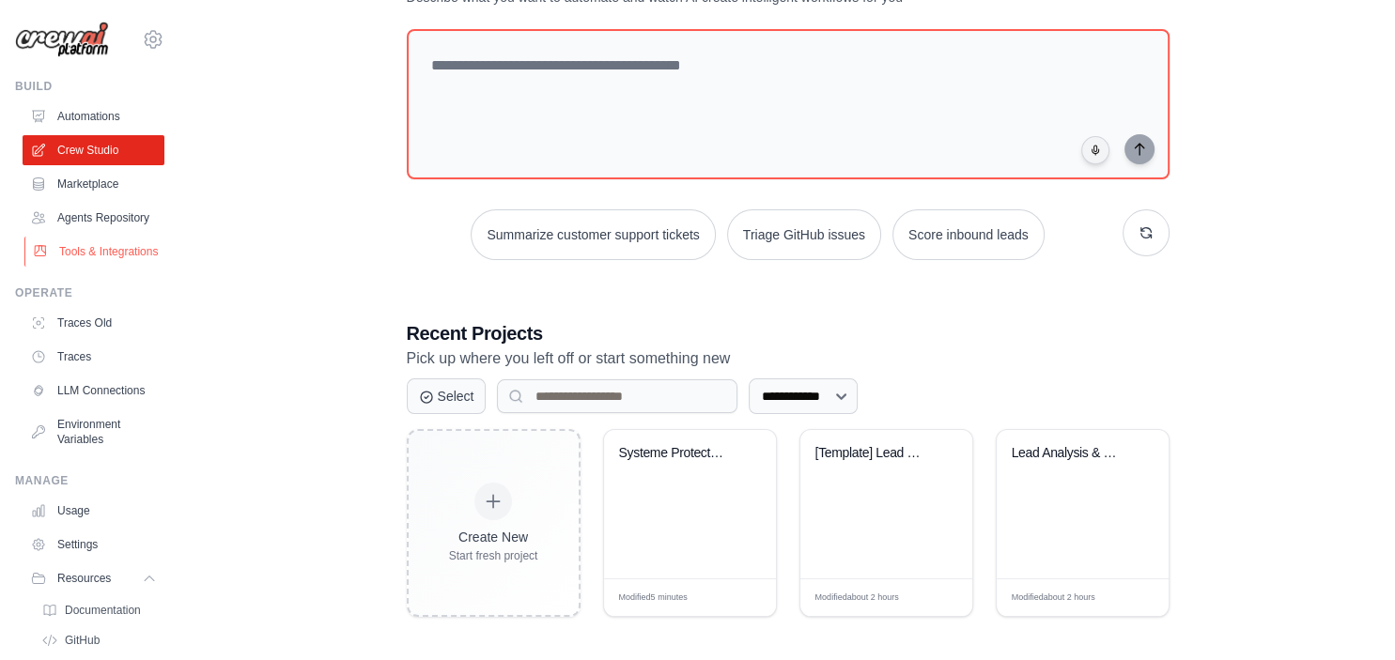
click at [92, 266] on link "Tools & Integrations" at bounding box center [95, 252] width 142 height 30
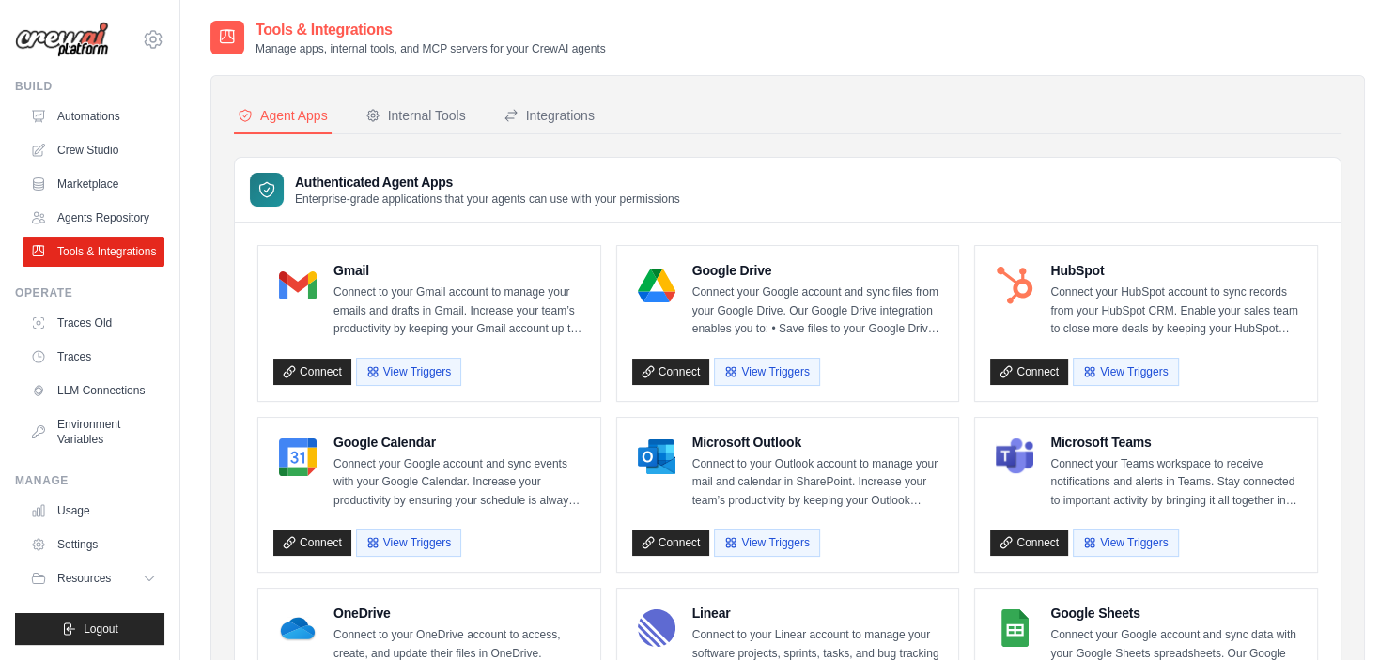
click at [310, 384] on div "Gmail Connect to your Gmail account to manage your emails and drafts in Gmail. …" at bounding box center [429, 323] width 342 height 155
click at [299, 370] on link "Connect" at bounding box center [312, 372] width 78 height 26
click at [677, 375] on link "Connect" at bounding box center [671, 372] width 78 height 26
click at [328, 369] on link "Connect" at bounding box center [312, 372] width 78 height 26
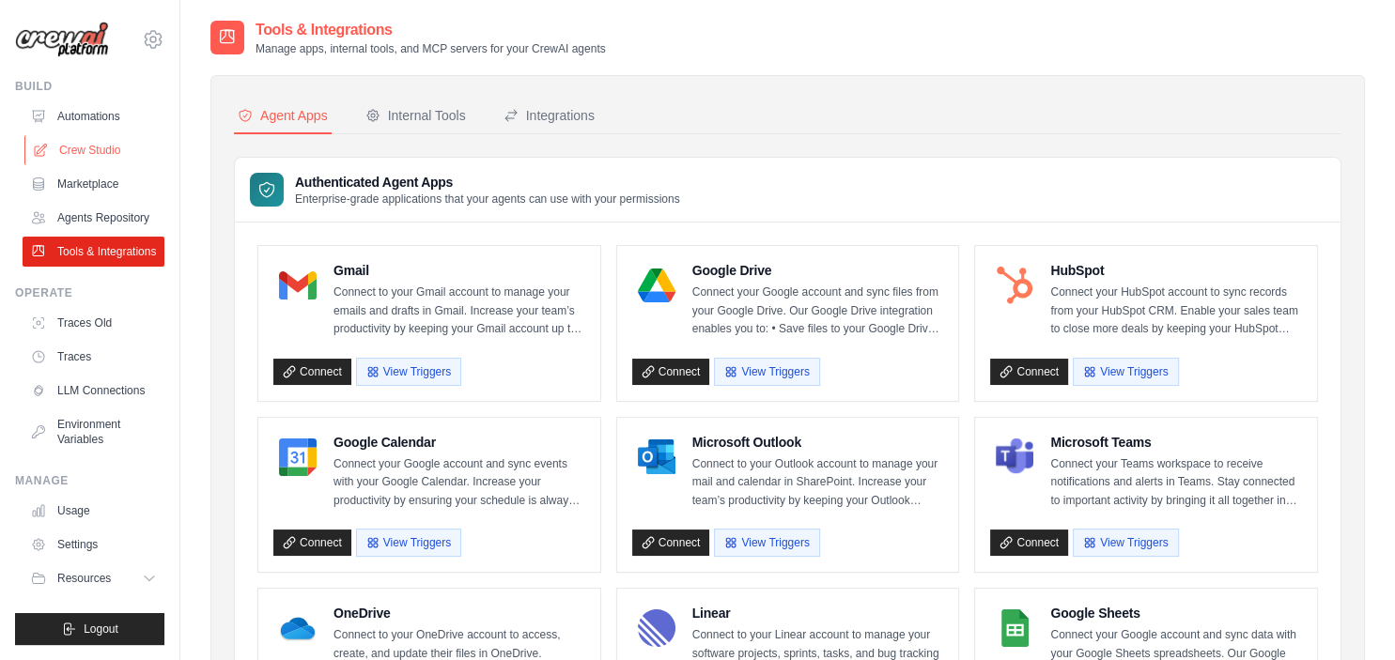
click at [101, 140] on link "Crew Studio" at bounding box center [95, 150] width 142 height 30
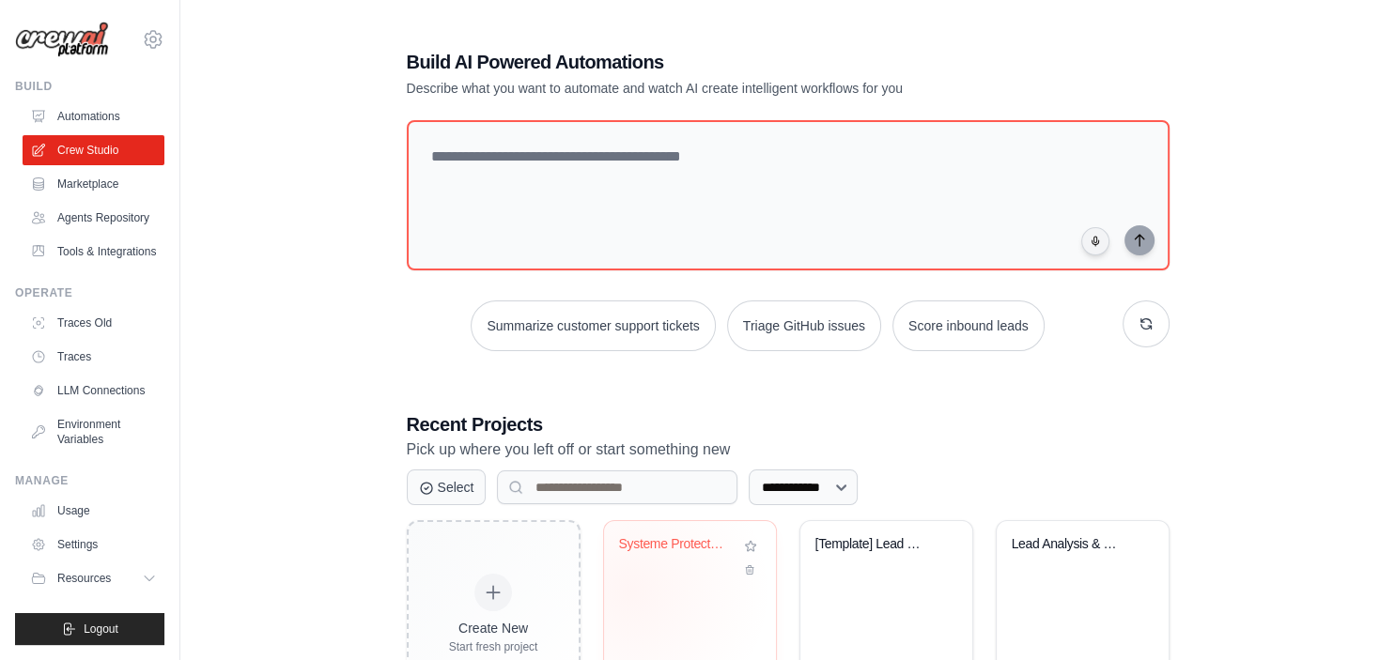
click at [629, 586] on div "Systeme Protection Anti-Fraude pour..." at bounding box center [690, 595] width 172 height 148
click at [120, 249] on link "Tools & Integrations" at bounding box center [95, 252] width 142 height 30
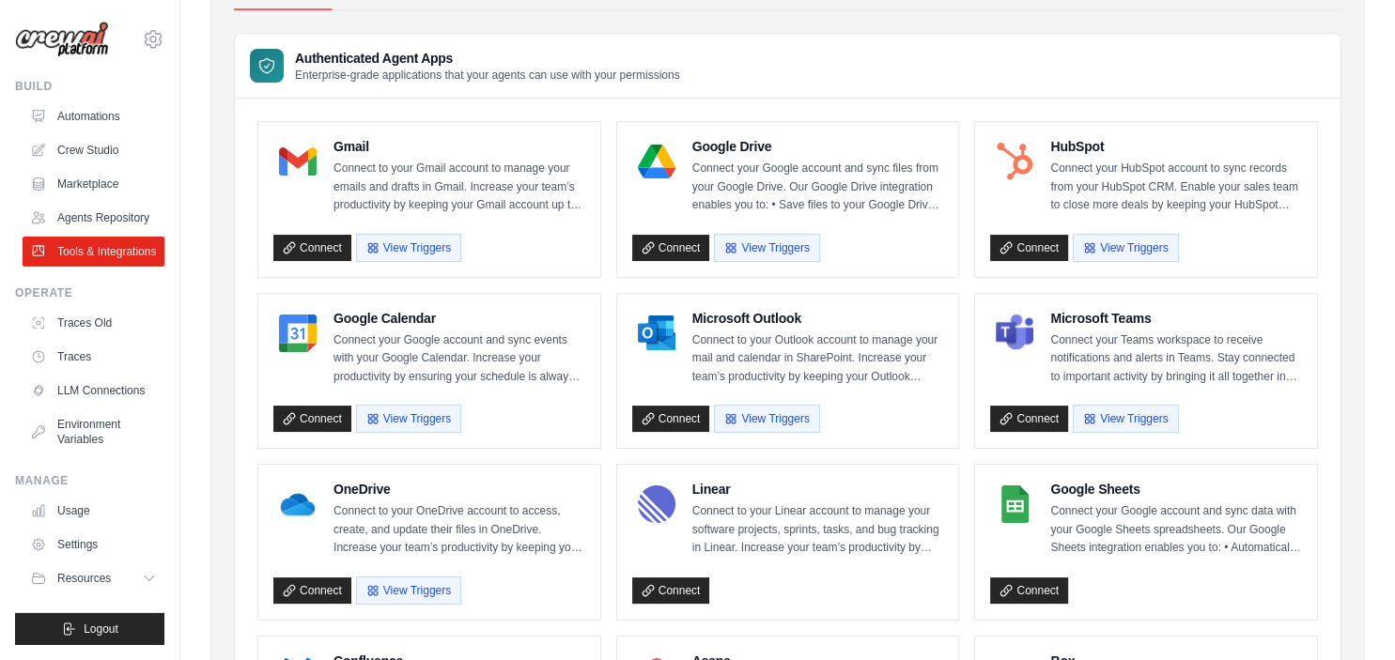
scroll to position [126, 0]
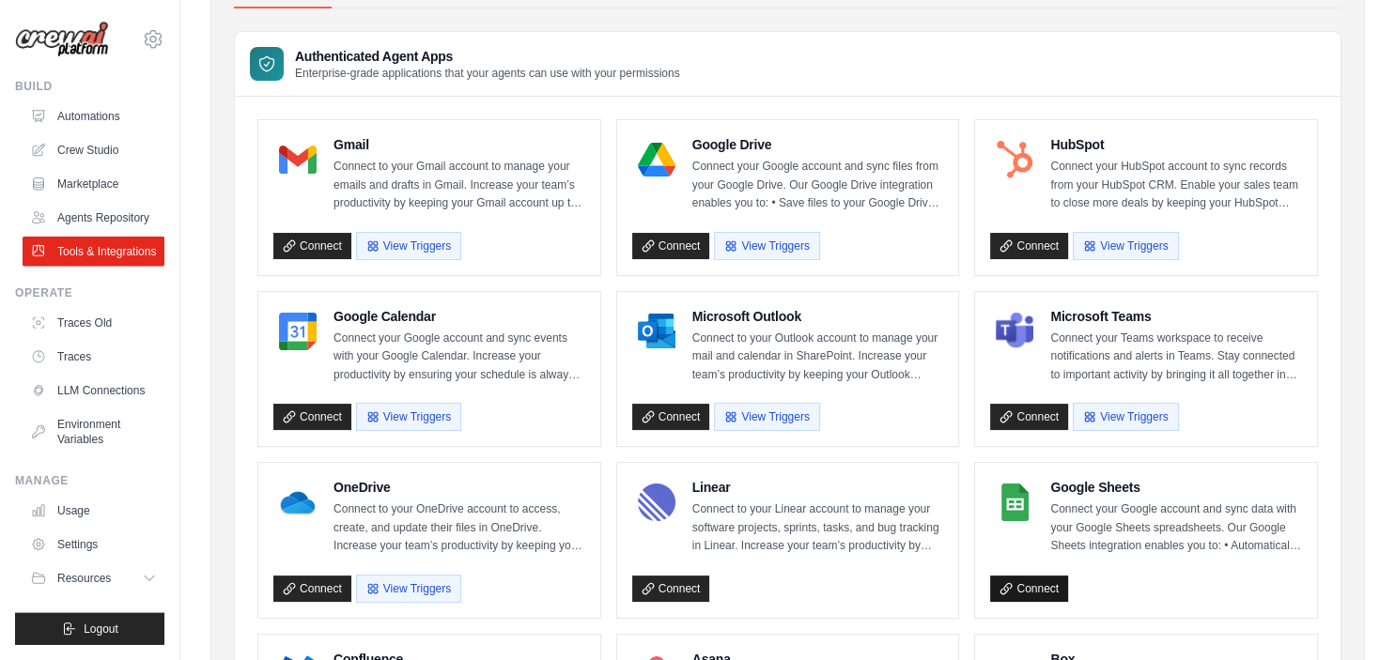
click at [1016, 589] on link "Connect" at bounding box center [1029, 589] width 78 height 26
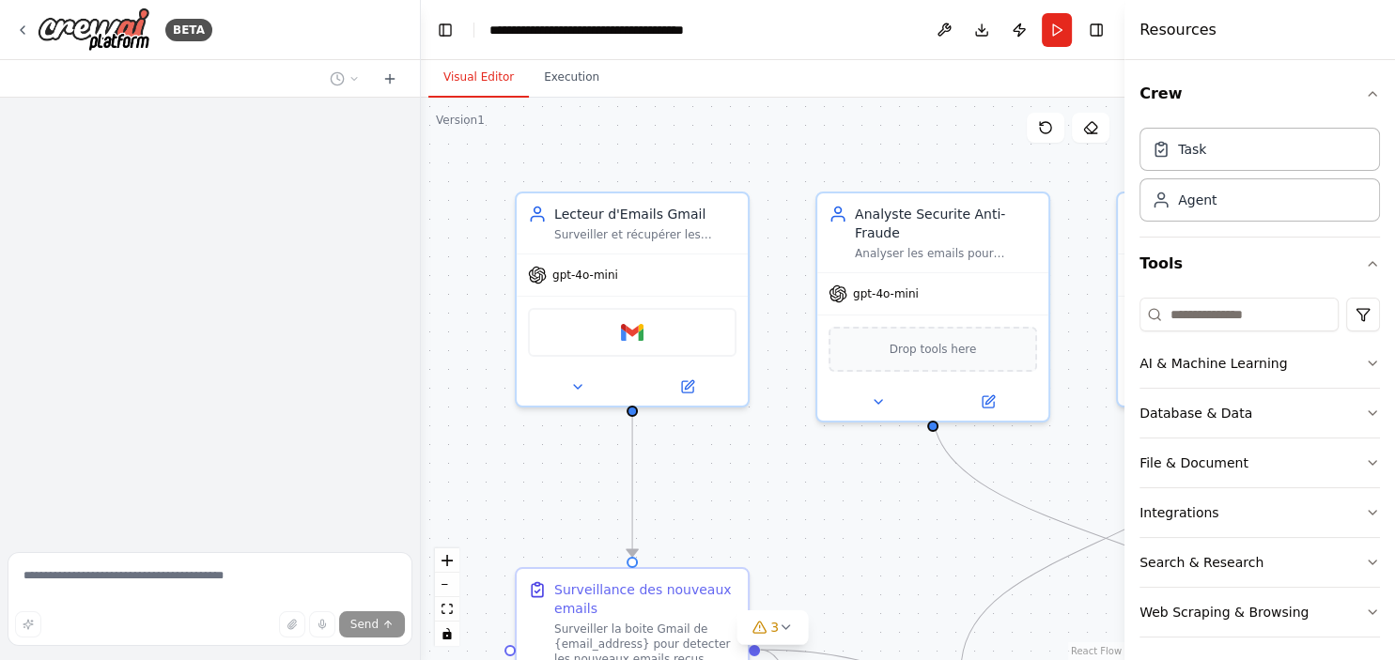
scroll to position [2709, 0]
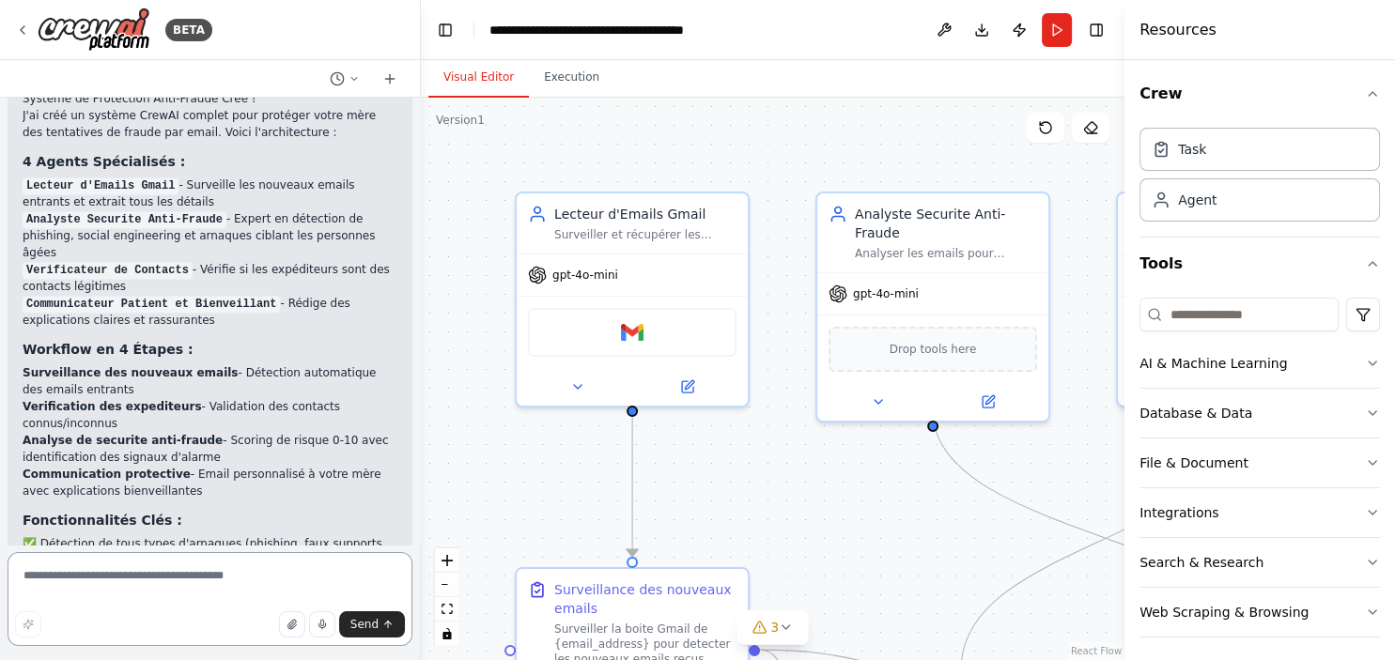
click at [95, 586] on textarea at bounding box center [210, 599] width 405 height 94
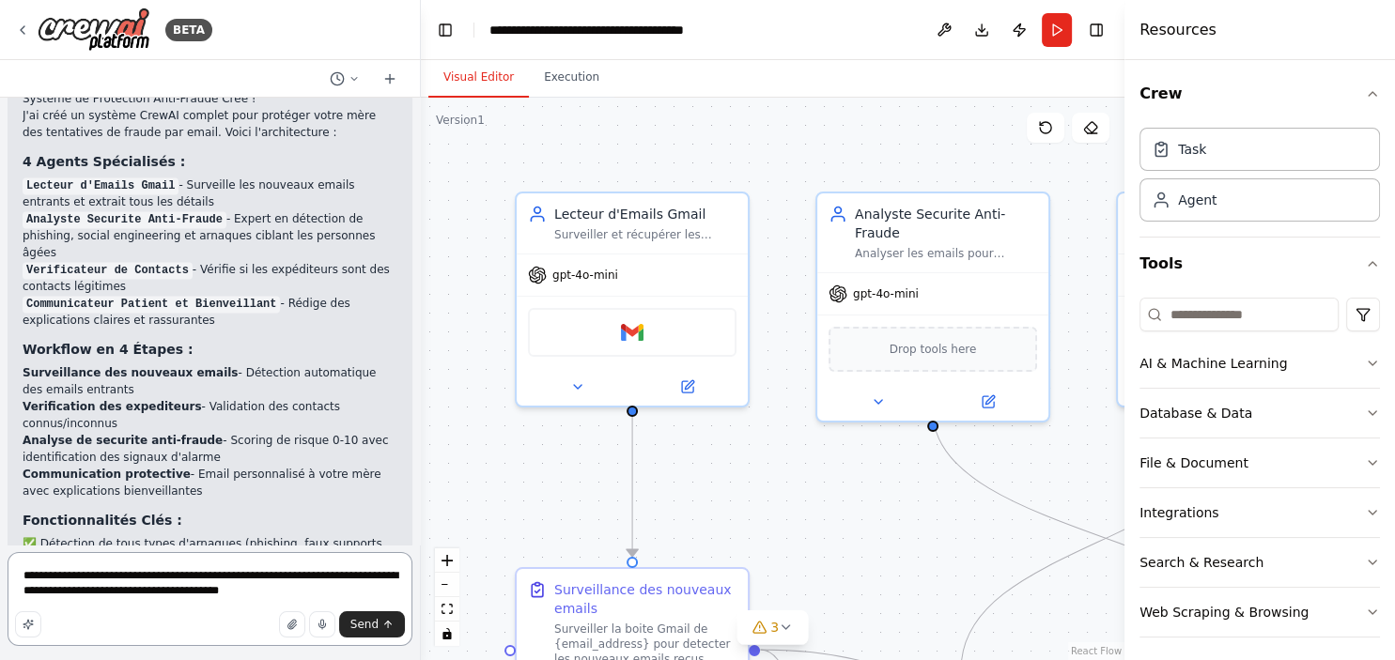
type textarea "**********"
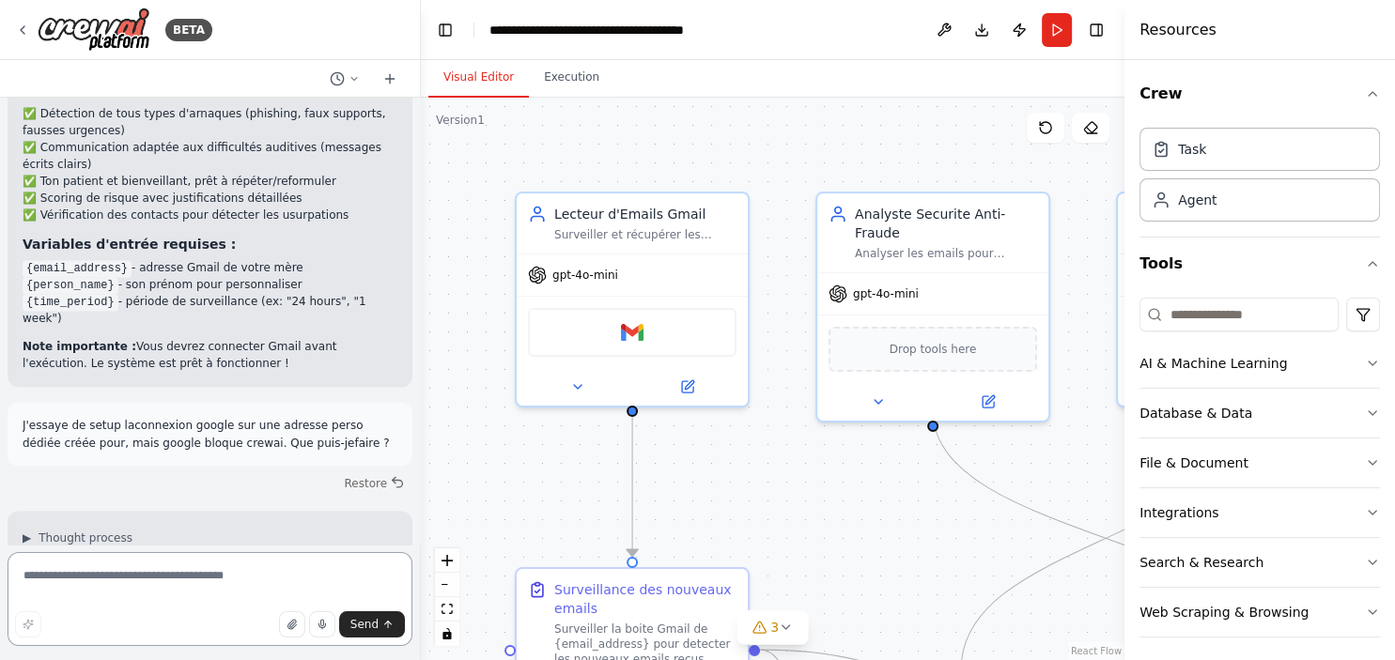
scroll to position [3142, 0]
click at [607, 334] on div "Gmail" at bounding box center [632, 328] width 209 height 49
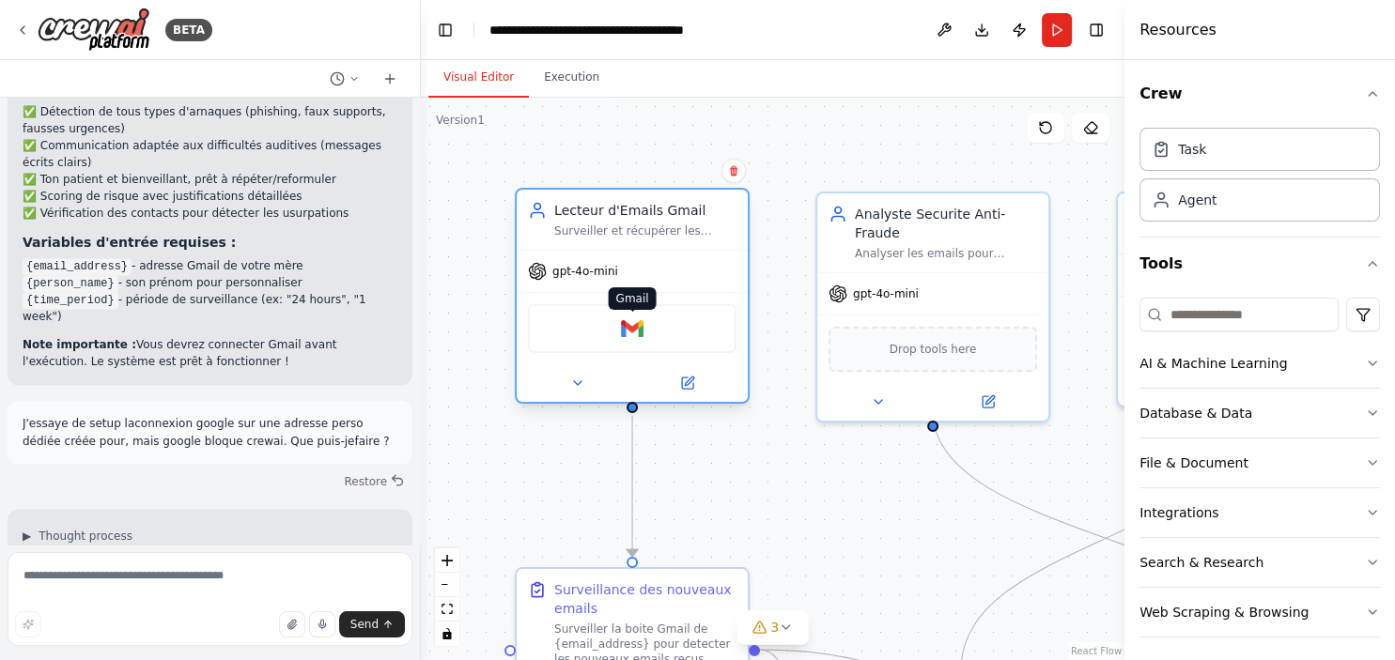
click at [632, 318] on img at bounding box center [632, 329] width 23 height 23
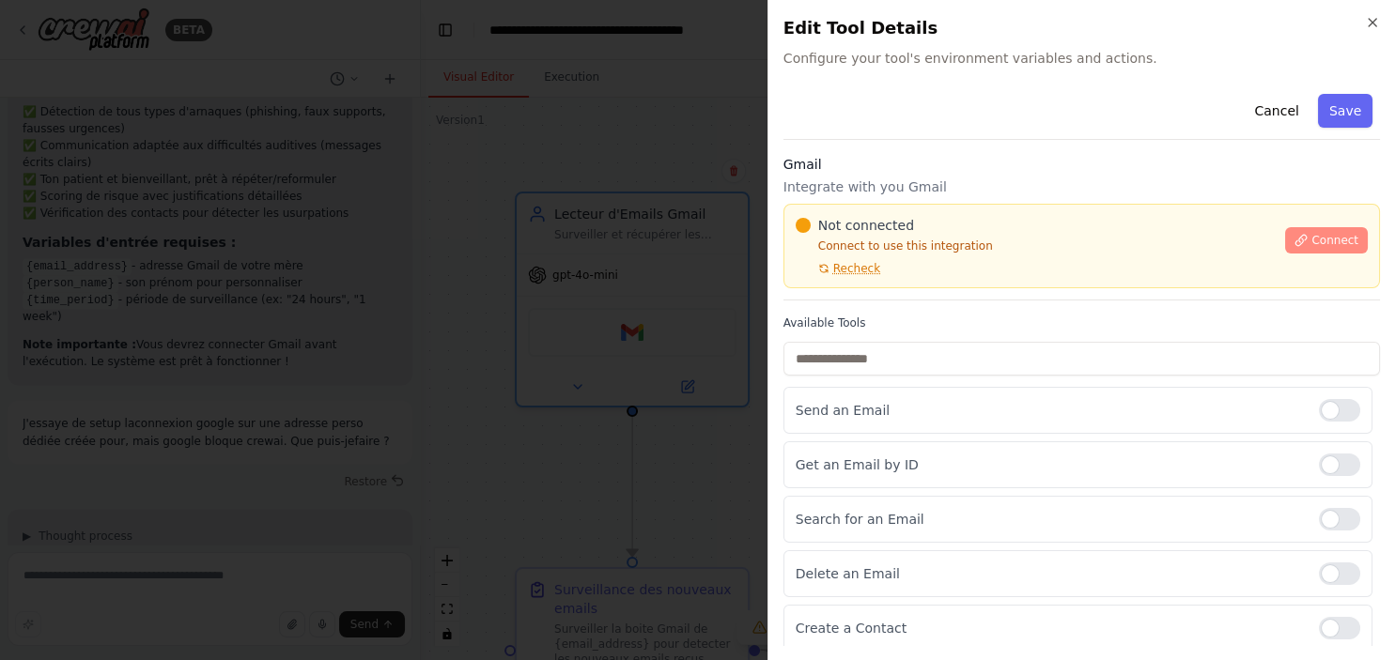
click at [1315, 227] on button "Connect" at bounding box center [1326, 240] width 83 height 26
click at [1336, 248] on button "Connect" at bounding box center [1326, 240] width 83 height 26
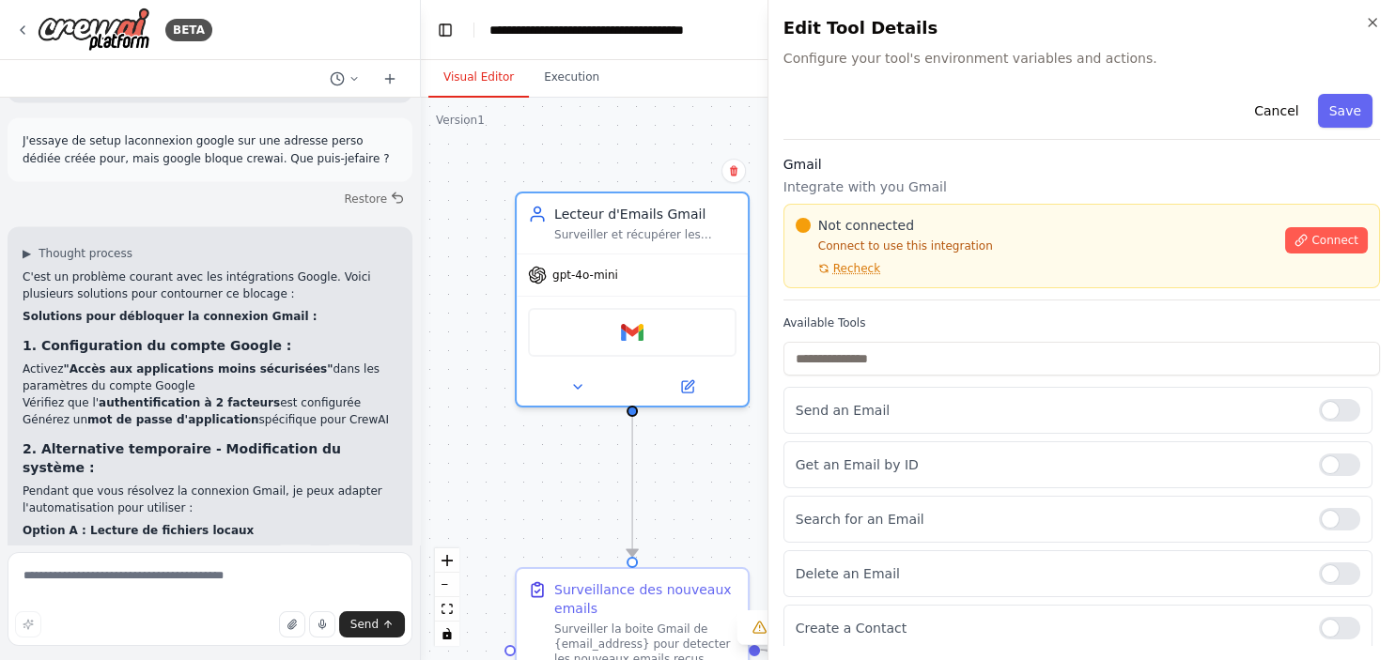
click at [551, 254] on body "BETA Bonjour petite machine ! [DATE], je voudrais faire de premiers tests avec …" at bounding box center [697, 330] width 1395 height 660
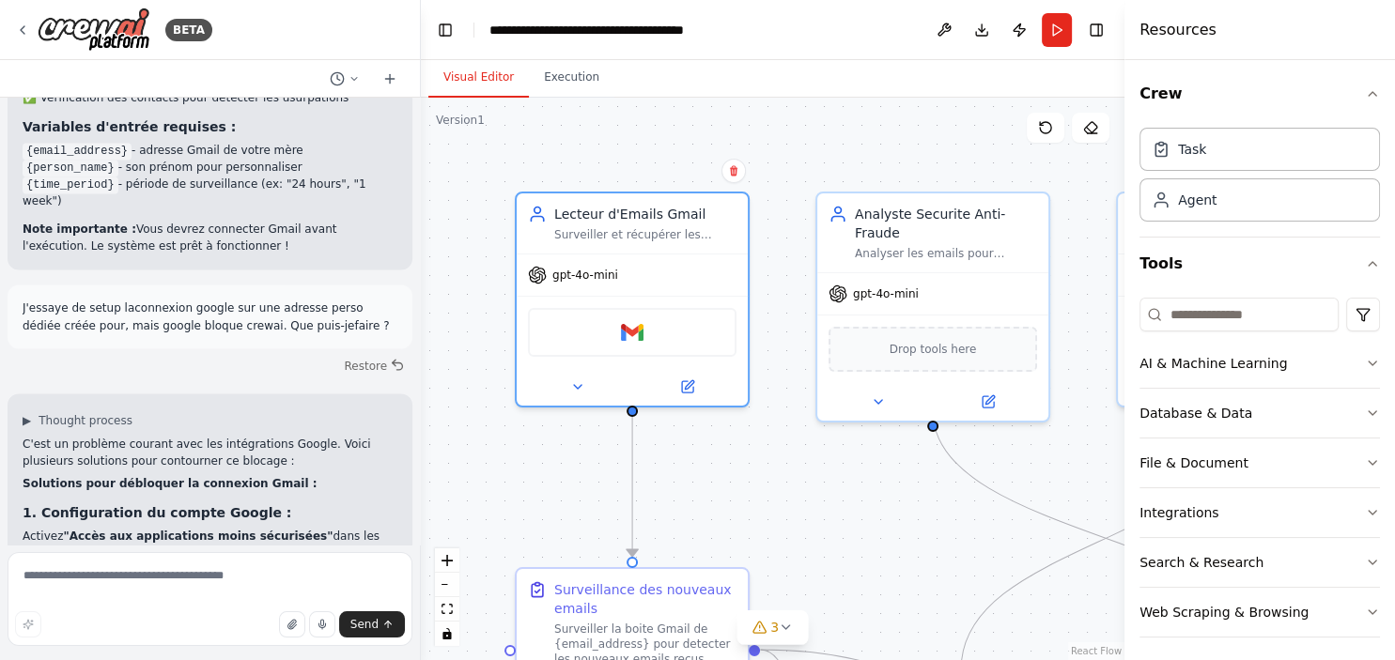
scroll to position [3256, 0]
click at [137, 611] on textarea at bounding box center [210, 599] width 405 height 94
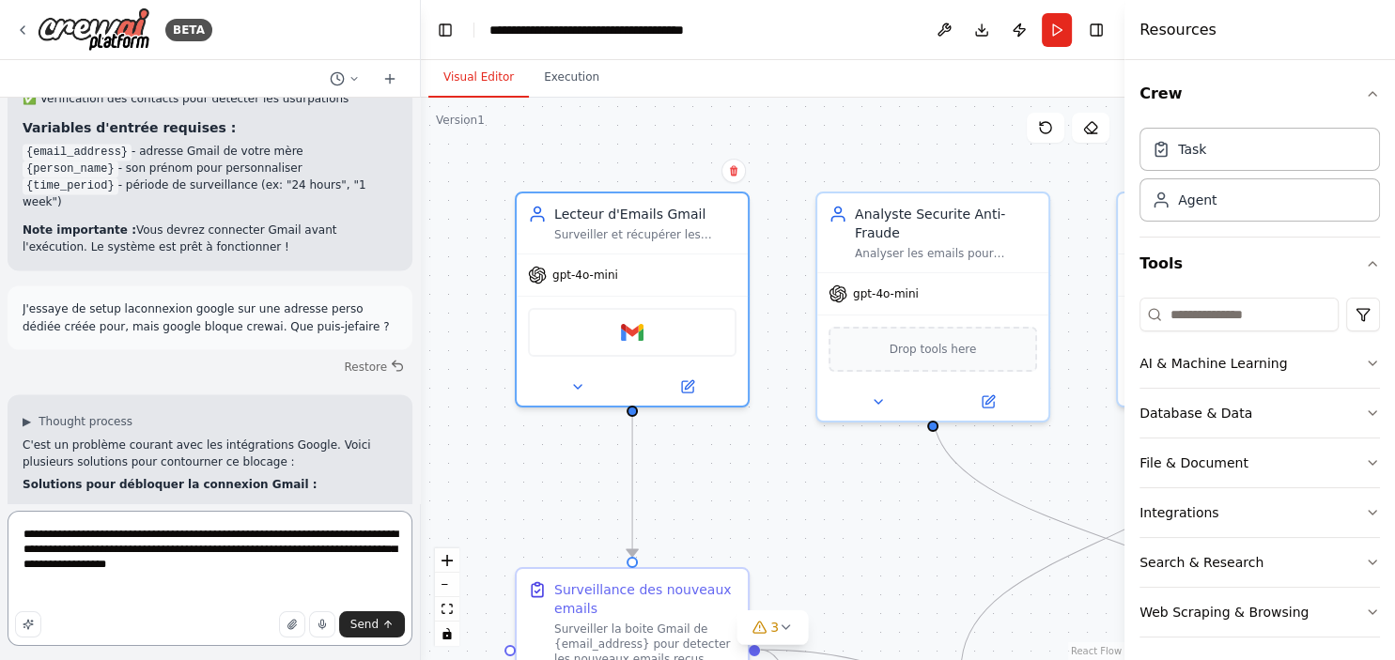
paste textarea "**********"
type textarea "**********"
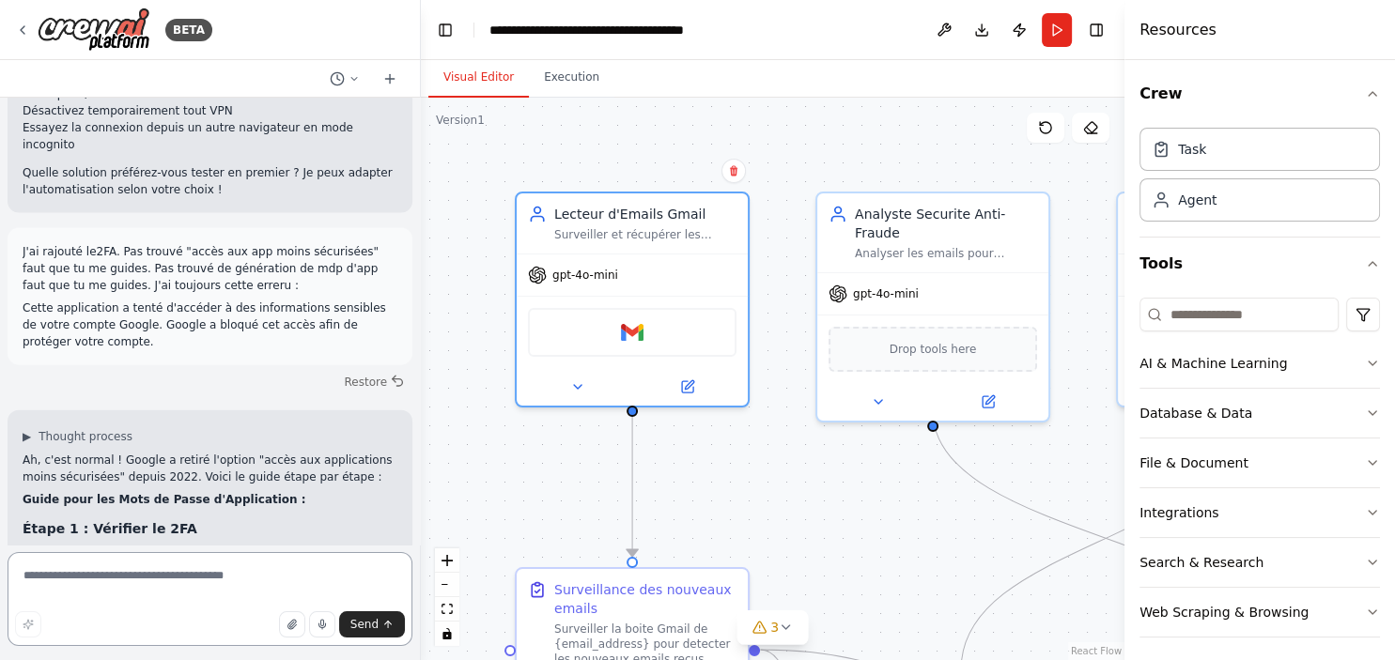
scroll to position [4098, 0]
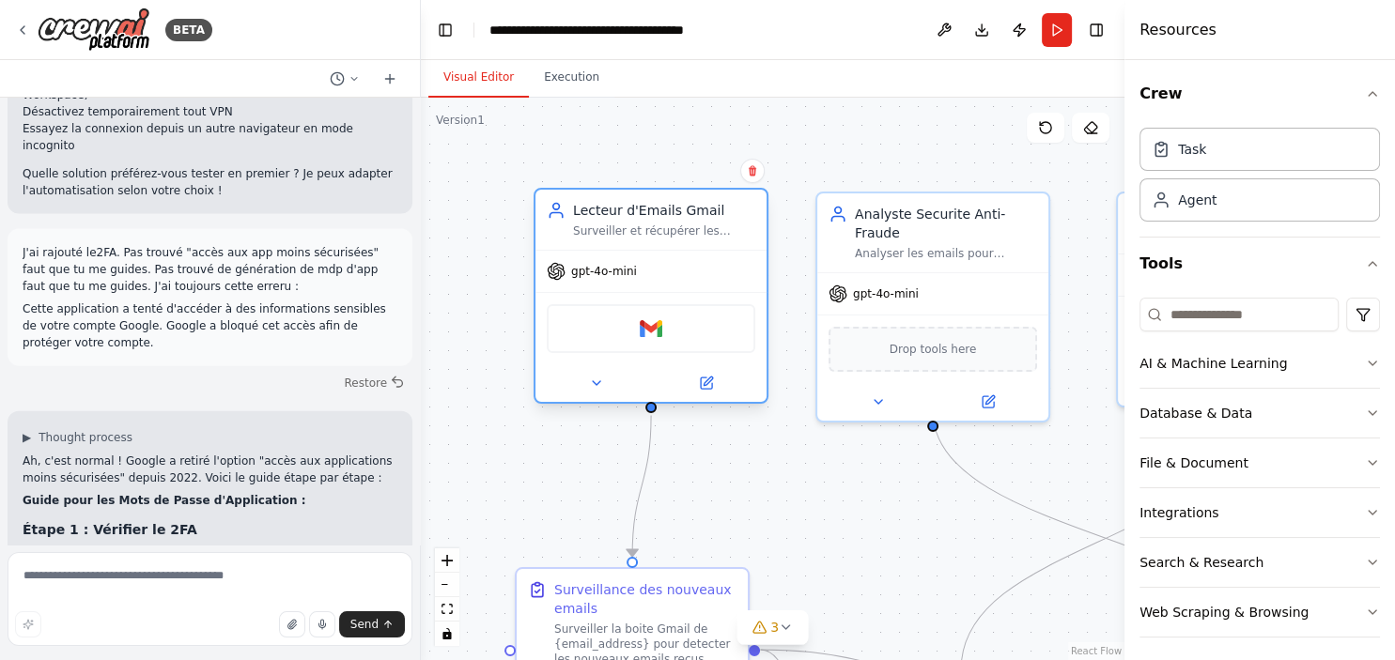
drag, startPoint x: 619, startPoint y: 335, endPoint x: 637, endPoint y: 326, distance: 20.2
click at [637, 326] on div "Gmail" at bounding box center [651, 328] width 209 height 49
click at [647, 329] on img at bounding box center [651, 329] width 23 height 23
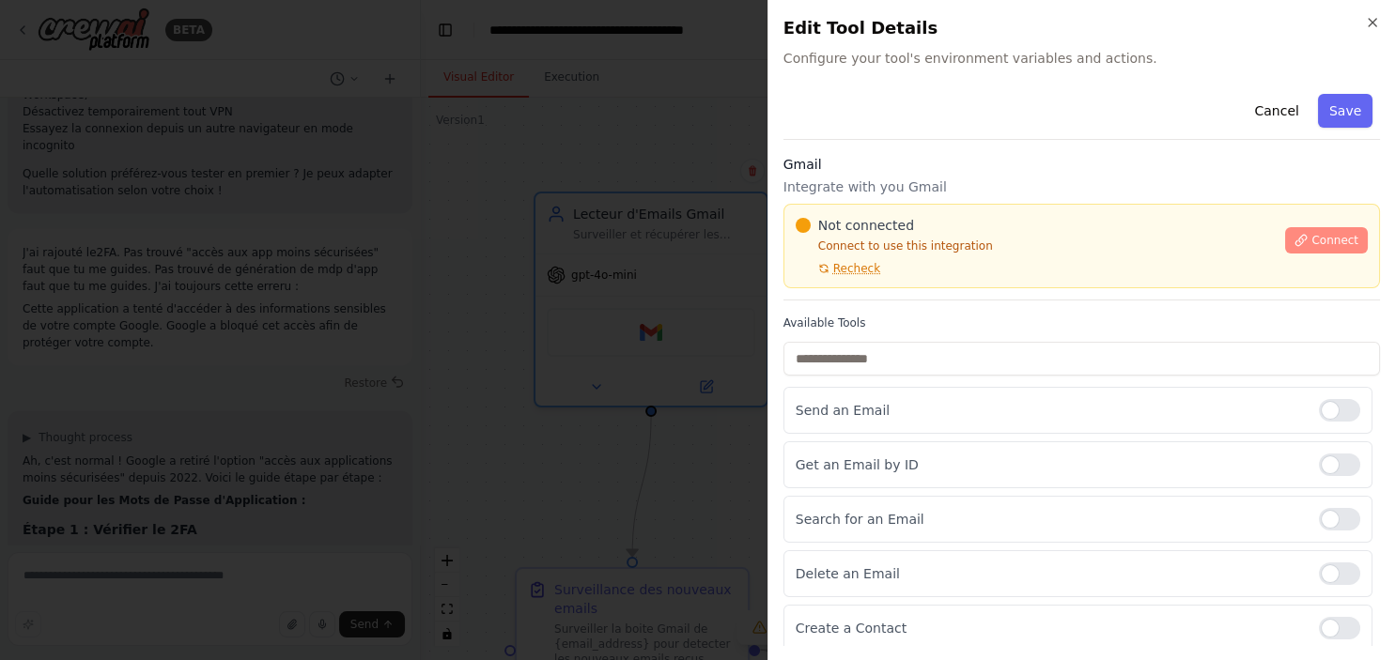
click at [1313, 242] on button "Connect" at bounding box center [1326, 240] width 83 height 26
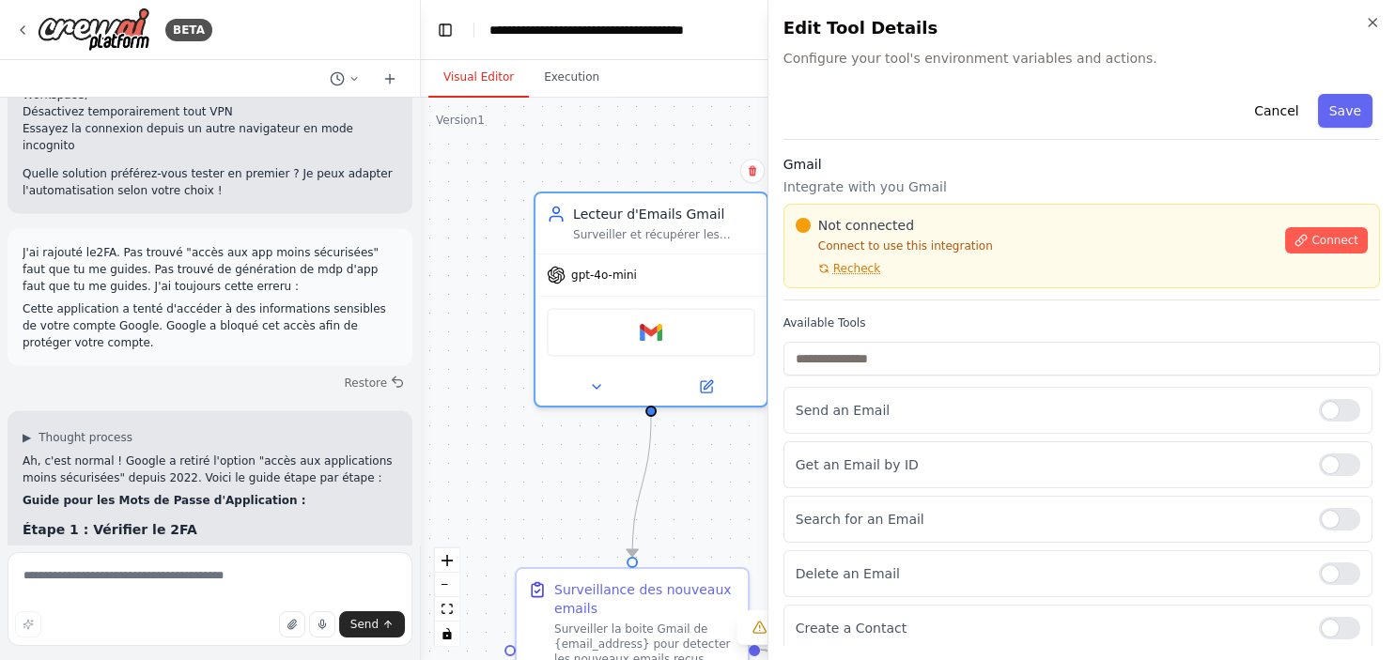
click at [590, 258] on body "BETA Bonjour petite machine ! [DATE], je voudrais faire de premiers tests avec …" at bounding box center [697, 330] width 1395 height 660
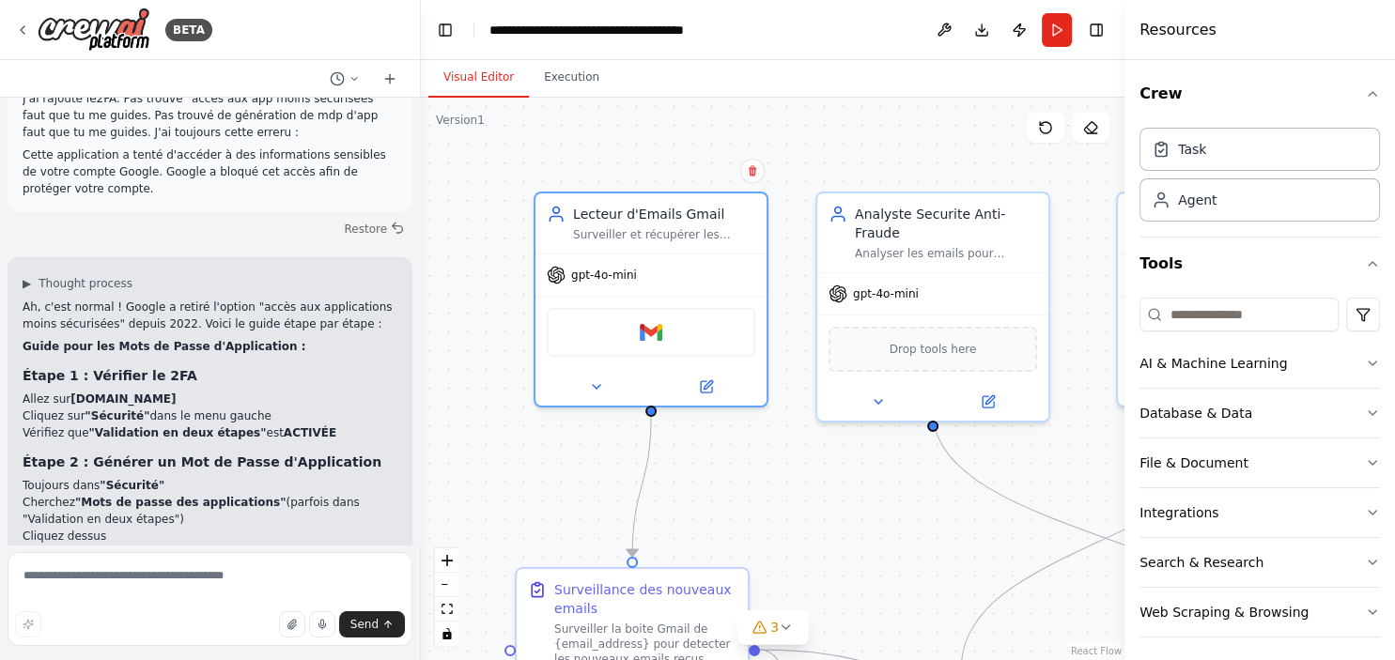
scroll to position [4265, 0]
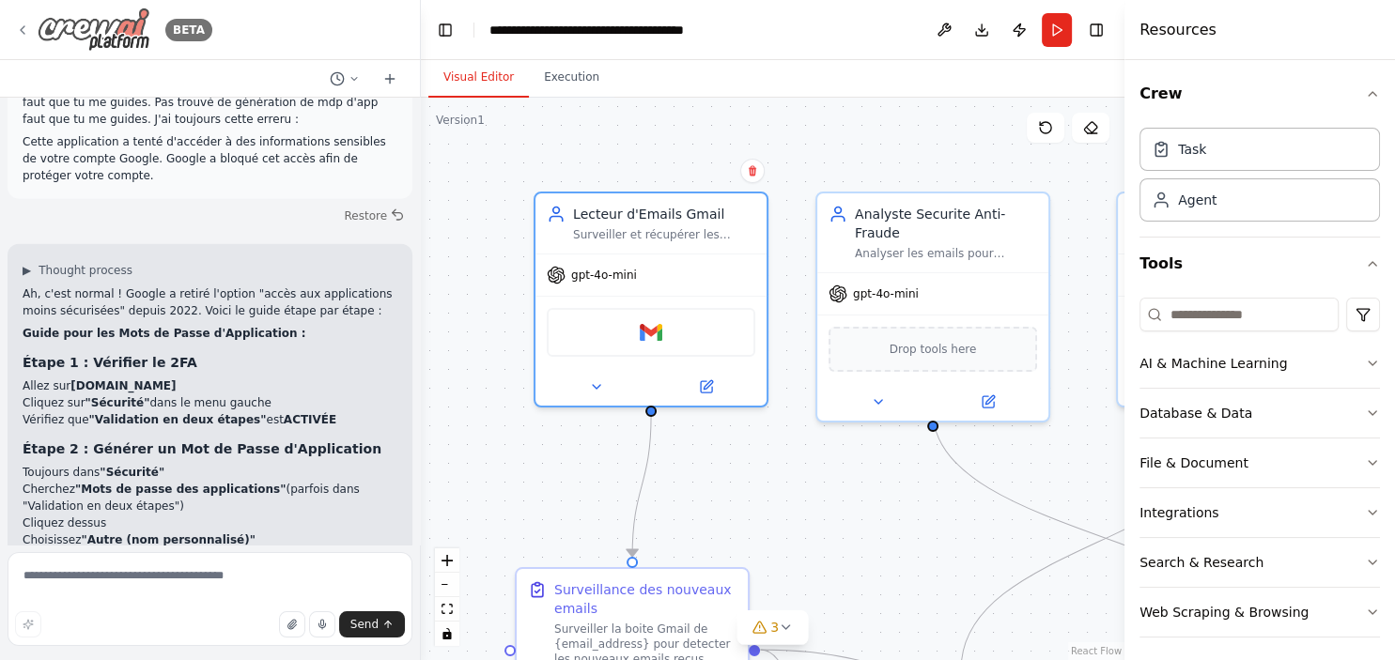
click at [31, 11] on div "BETA" at bounding box center [113, 30] width 197 height 44
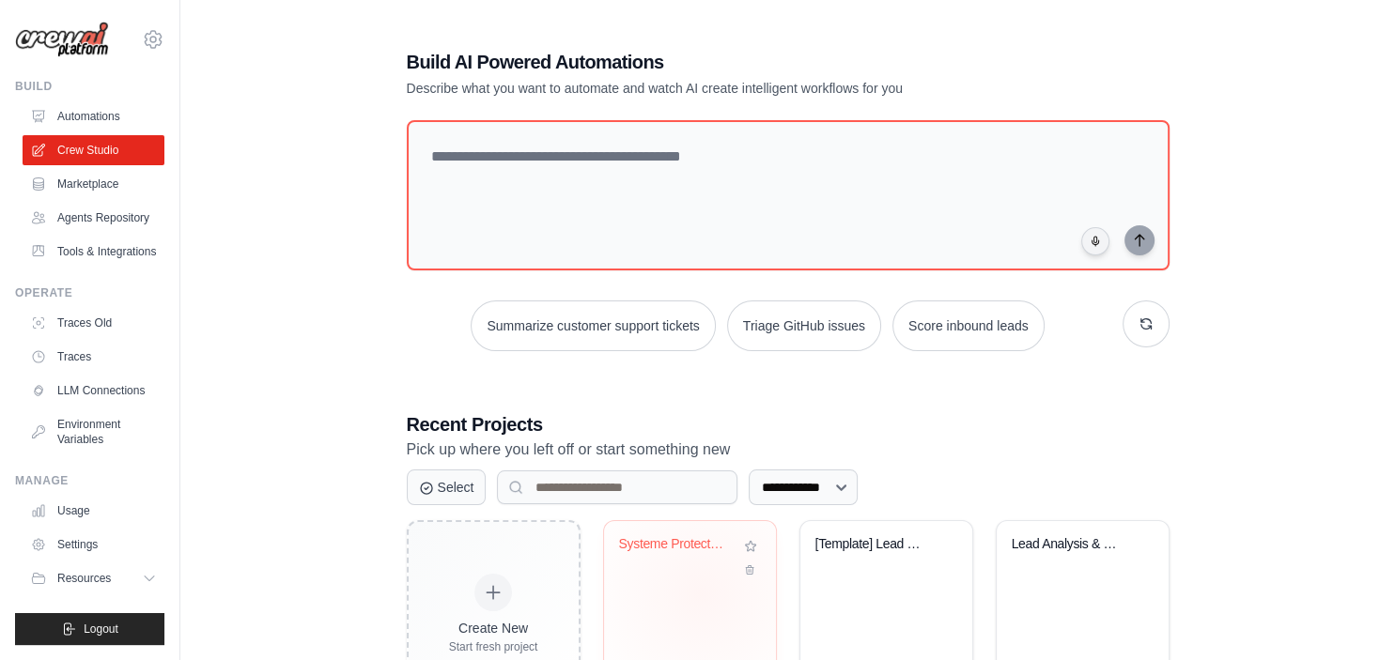
click at [701, 589] on div "Systeme Protection Anti-Fraude pour..." at bounding box center [690, 595] width 172 height 148
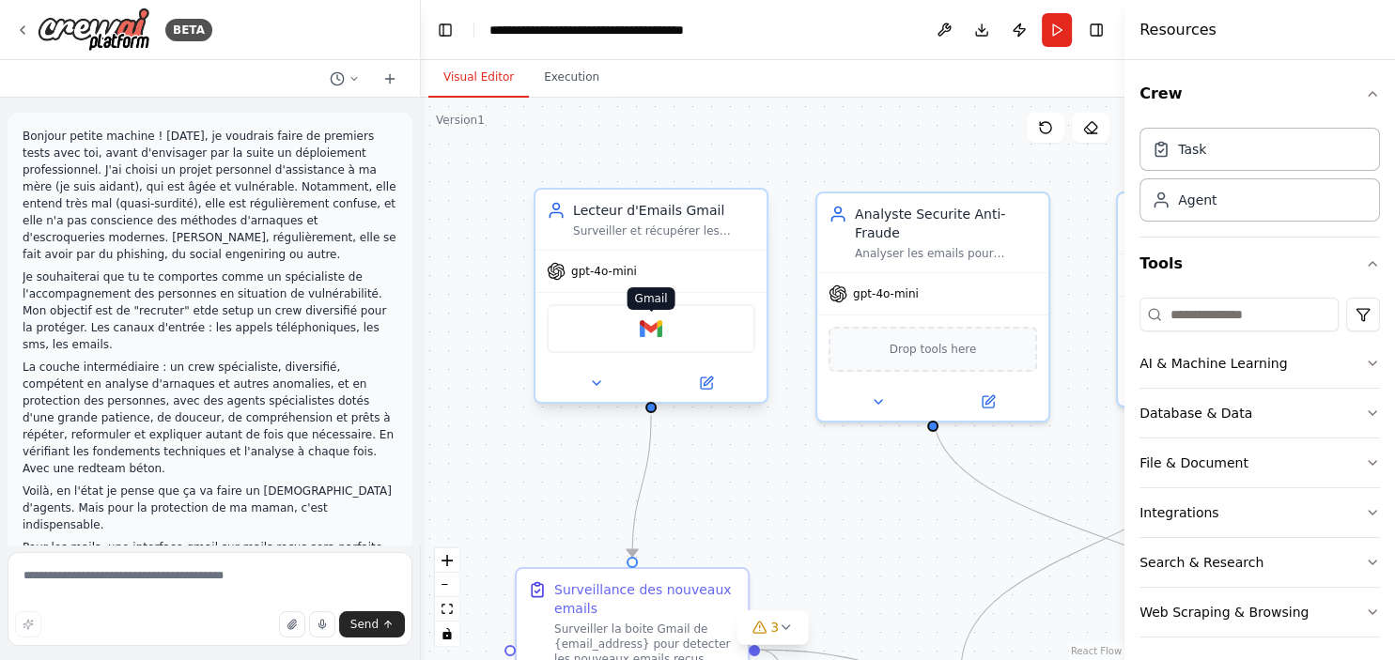
scroll to position [4265, 0]
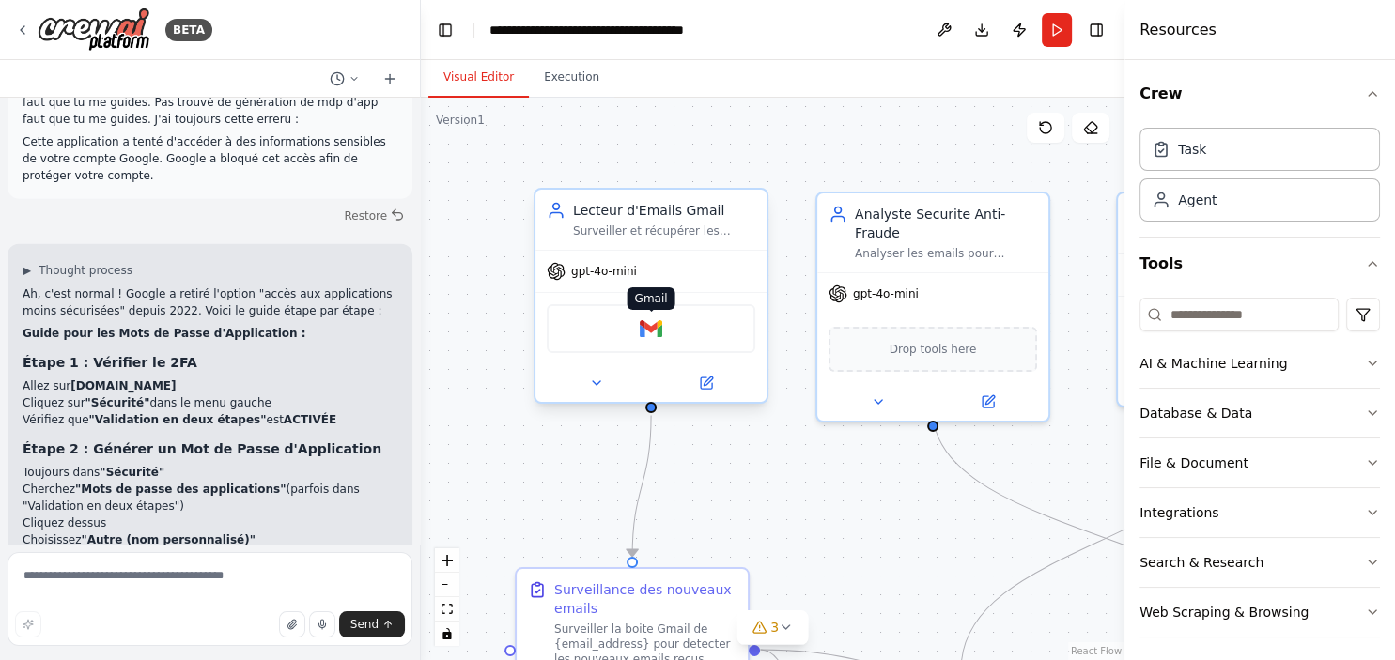
click at [649, 325] on img at bounding box center [651, 329] width 23 height 23
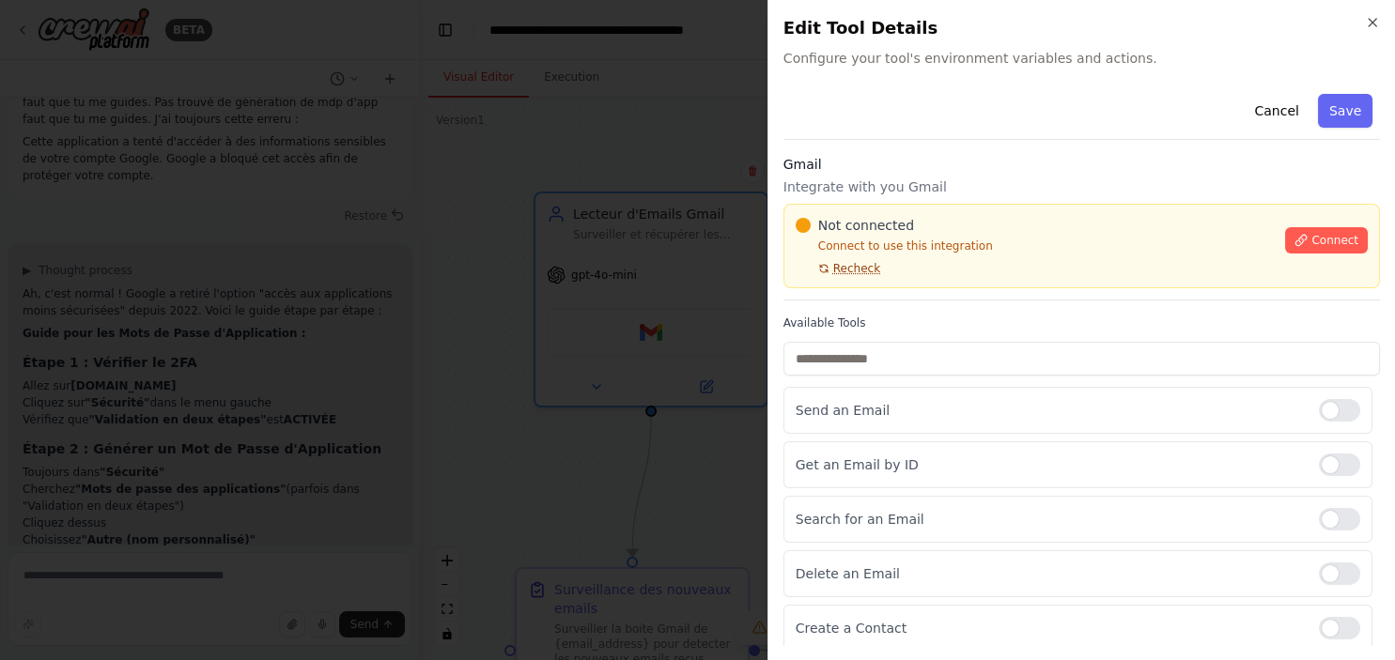
click at [859, 269] on span "Recheck" at bounding box center [856, 268] width 47 height 15
click at [1326, 245] on span "Connect" at bounding box center [1334, 240] width 47 height 15
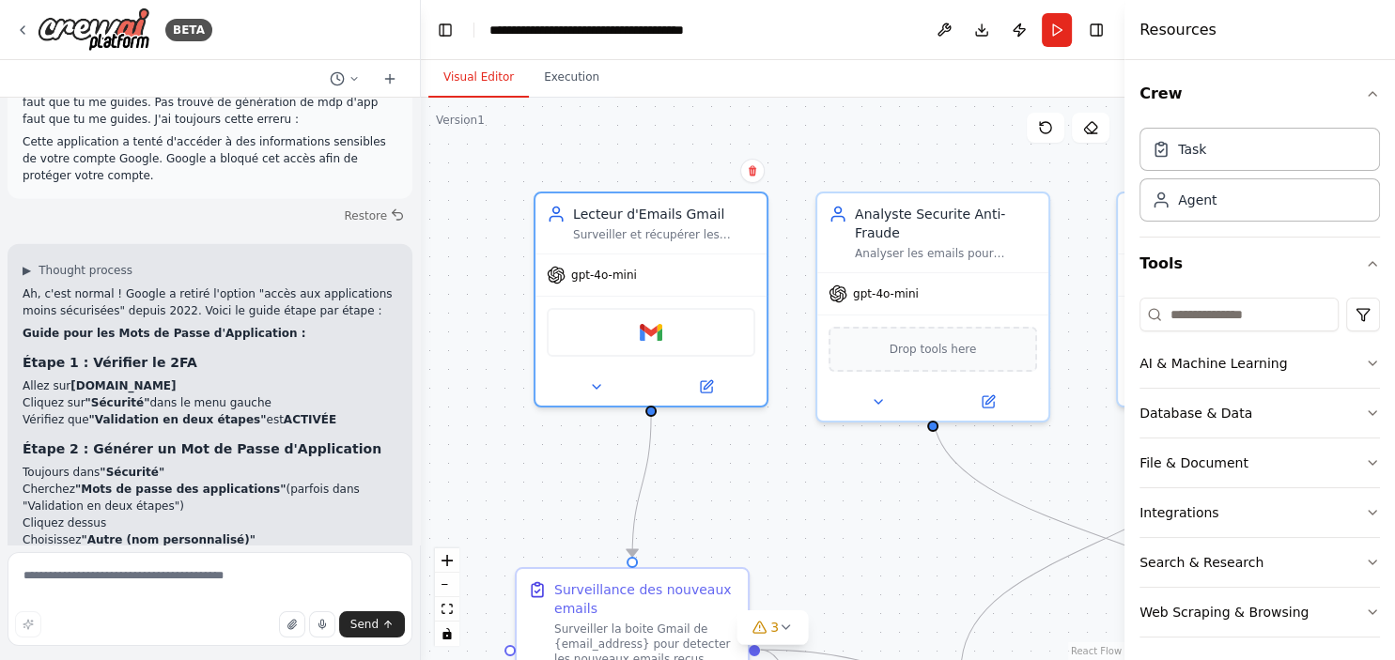
click at [611, 185] on body "BETA Bonjour petite machine ! [DATE], je voudrais faire de premiers tests avec …" at bounding box center [697, 330] width 1395 height 660
click at [98, 572] on textarea at bounding box center [210, 599] width 405 height 94
click at [648, 325] on img at bounding box center [651, 329] width 23 height 23
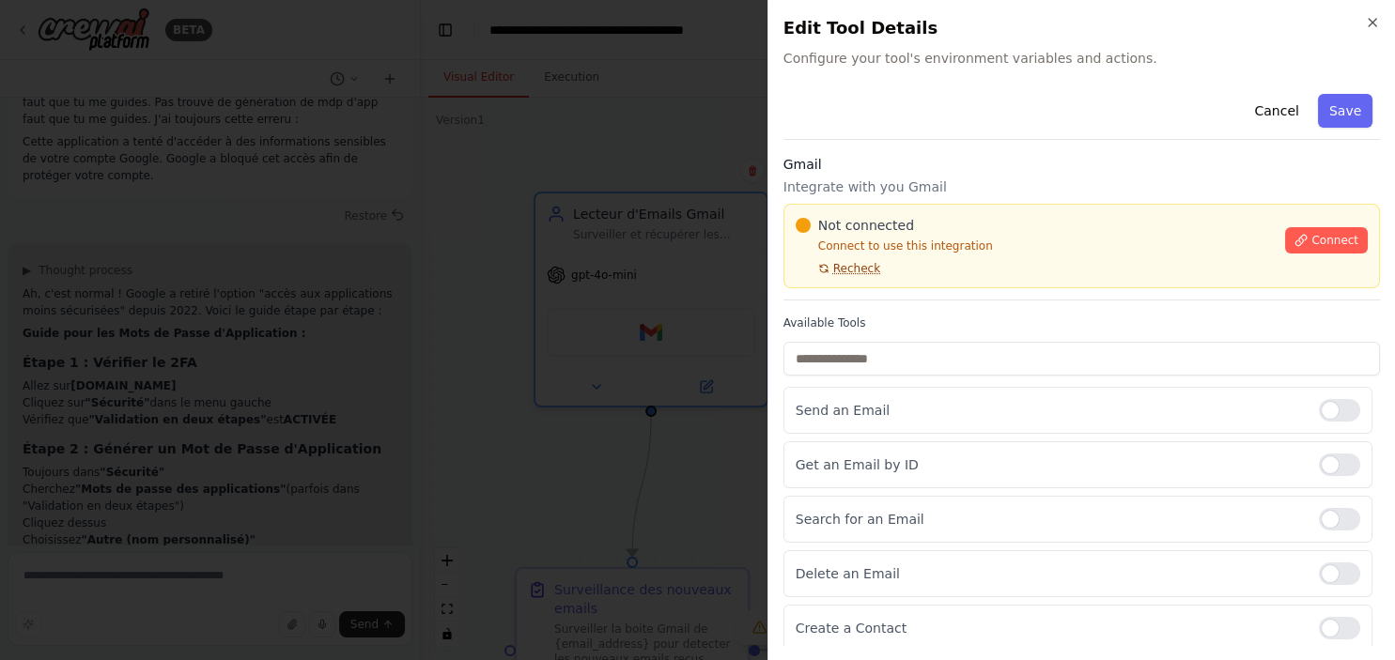
click at [831, 269] on button "Recheck" at bounding box center [838, 268] width 85 height 15
click at [569, 85] on body "BETA Bonjour petite machine ! [DATE], je voudrais faire de premiers tests avec …" at bounding box center [697, 330] width 1395 height 660
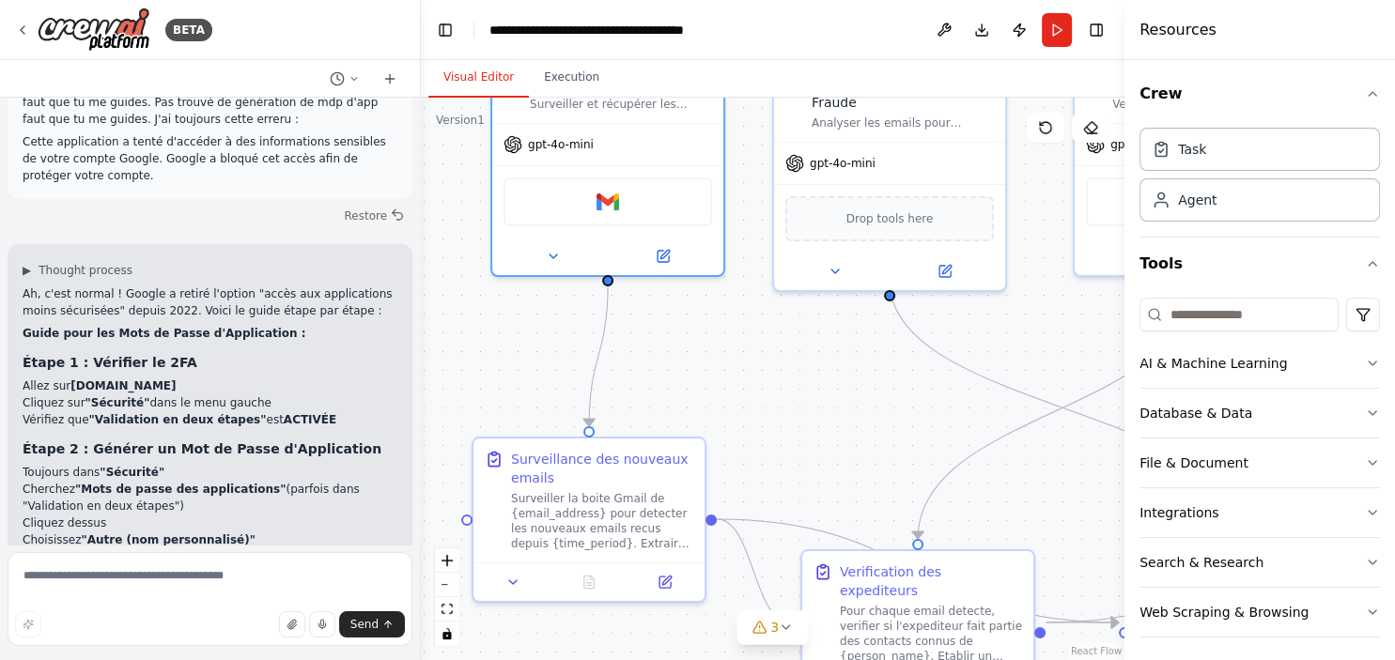
drag, startPoint x: 699, startPoint y: 486, endPoint x: 658, endPoint y: 356, distance: 136.1
click at [658, 356] on div ".deletable-edge-delete-btn { width: 20px; height: 20px; border: 0px solid #ffff…" at bounding box center [773, 379] width 704 height 563
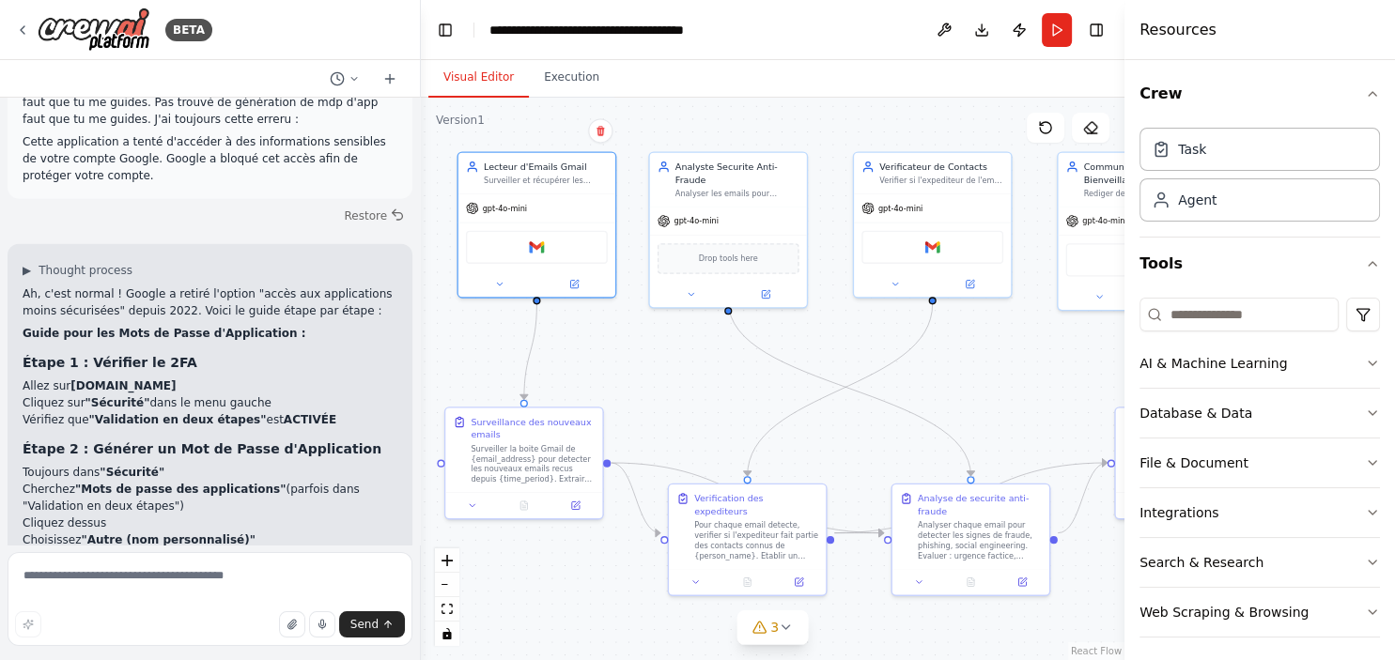
drag, startPoint x: 768, startPoint y: 388, endPoint x: 680, endPoint y: 383, distance: 88.4
click at [680, 383] on div ".deletable-edge-delete-btn { width: 20px; height: 20px; border: 0px solid #ffff…" at bounding box center [773, 379] width 704 height 563
